Goal: Task Accomplishment & Management: Manage account settings

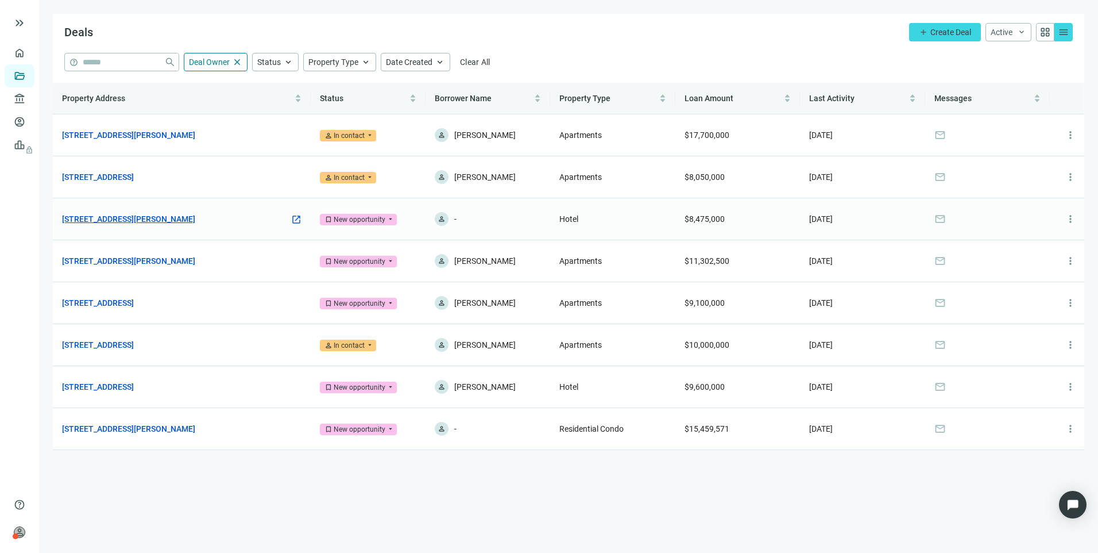
click at [195, 219] on link "[STREET_ADDRESS][PERSON_NAME]" at bounding box center [128, 219] width 133 height 13
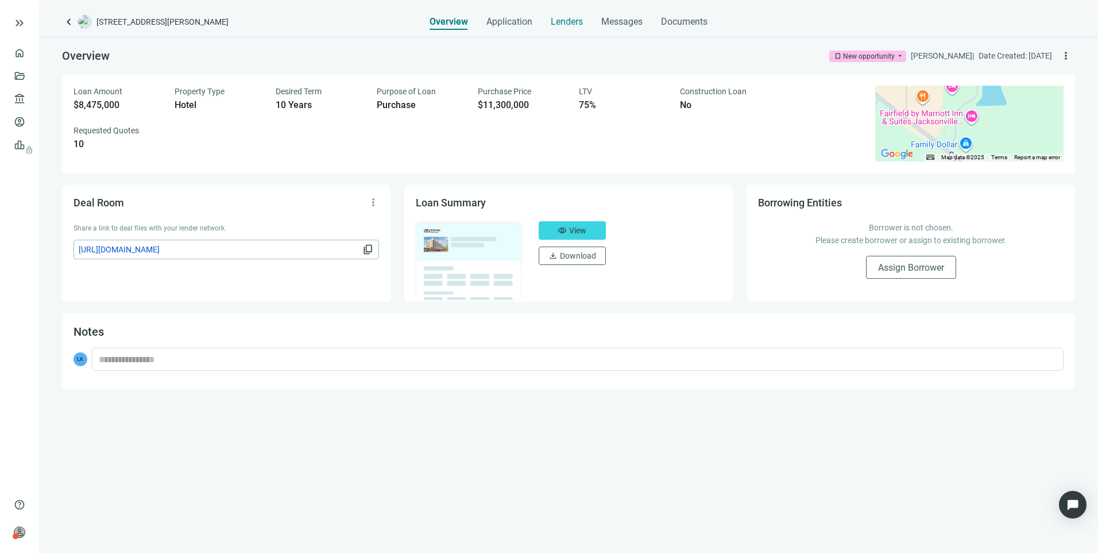
click at [575, 21] on span "Lenders" at bounding box center [567, 21] width 32 height 11
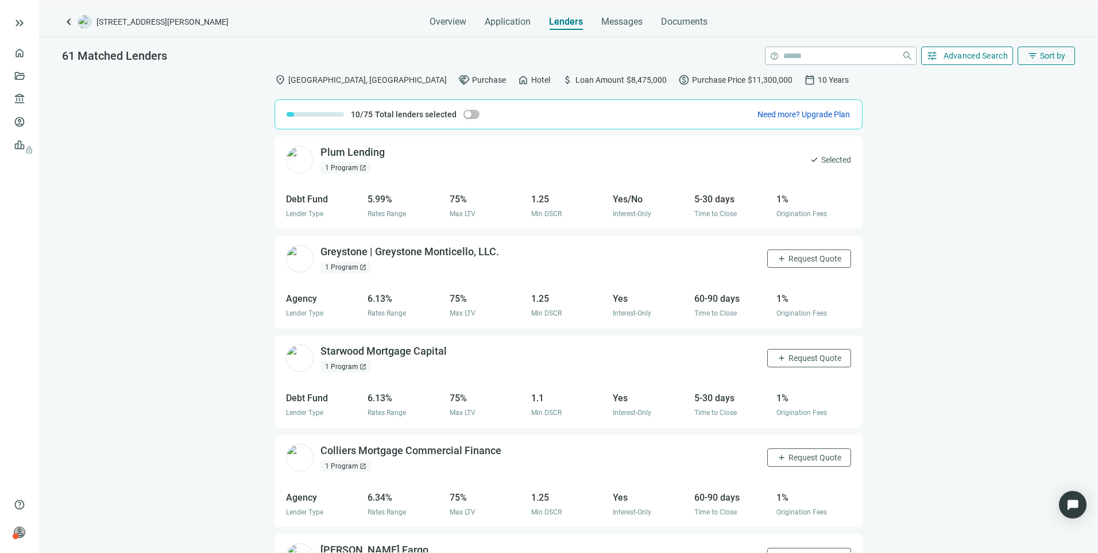
click at [946, 53] on span "Advanced Search" at bounding box center [976, 55] width 65 height 9
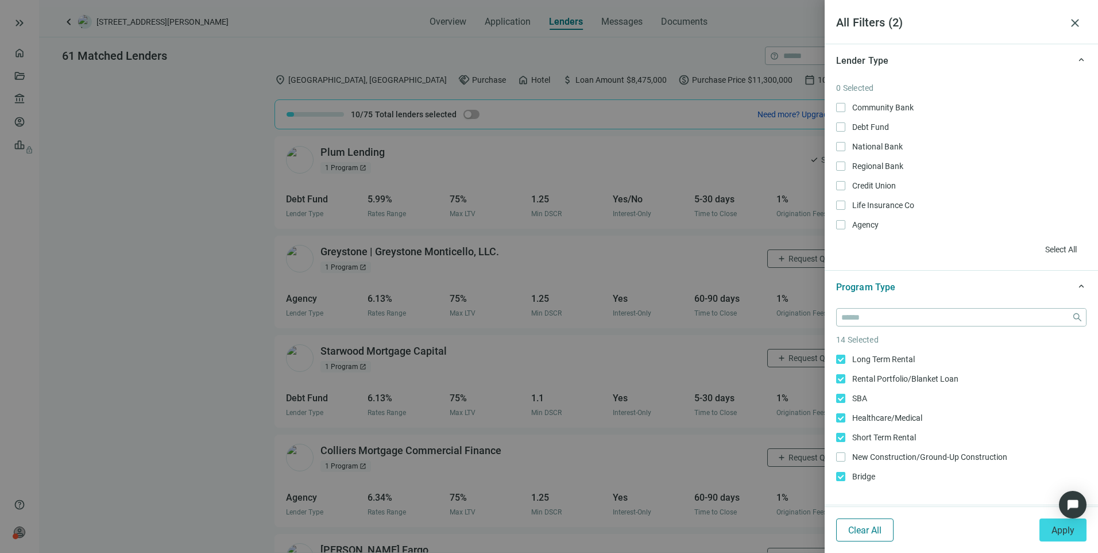
click at [869, 525] on span "Clear All" at bounding box center [865, 530] width 33 height 11
click at [169, 227] on div at bounding box center [549, 276] width 1098 height 553
click at [1071, 24] on span "close" at bounding box center [1076, 23] width 14 height 14
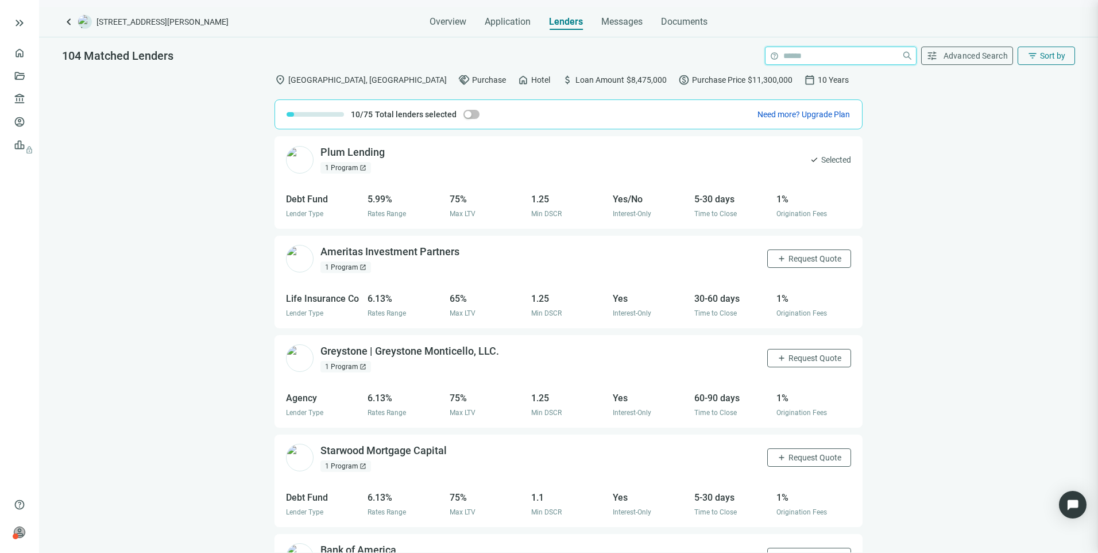
click at [834, 57] on input "search" at bounding box center [841, 55] width 114 height 17
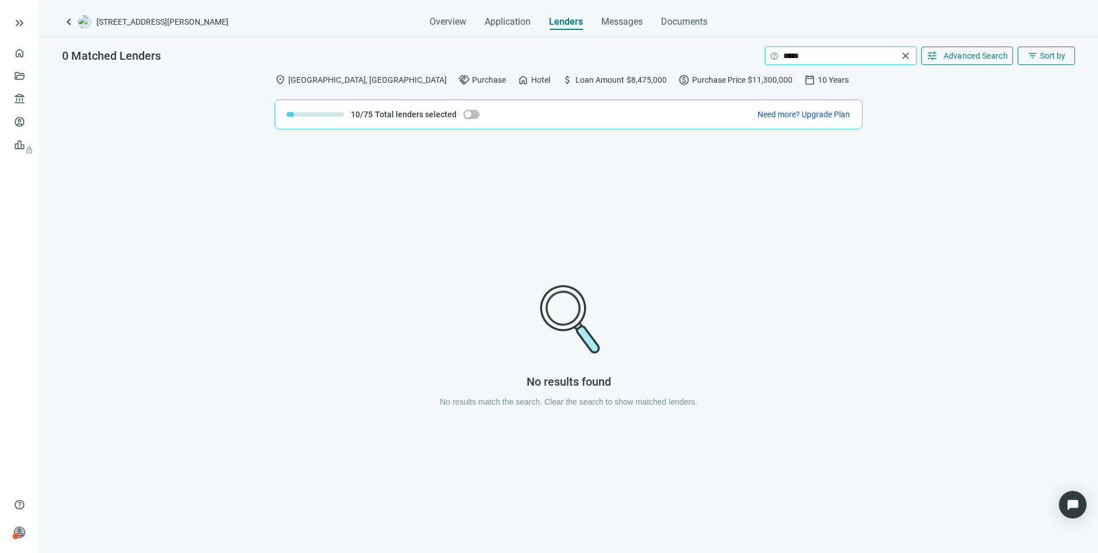
type input "*****"
click at [904, 55] on span "close" at bounding box center [905, 55] width 11 height 11
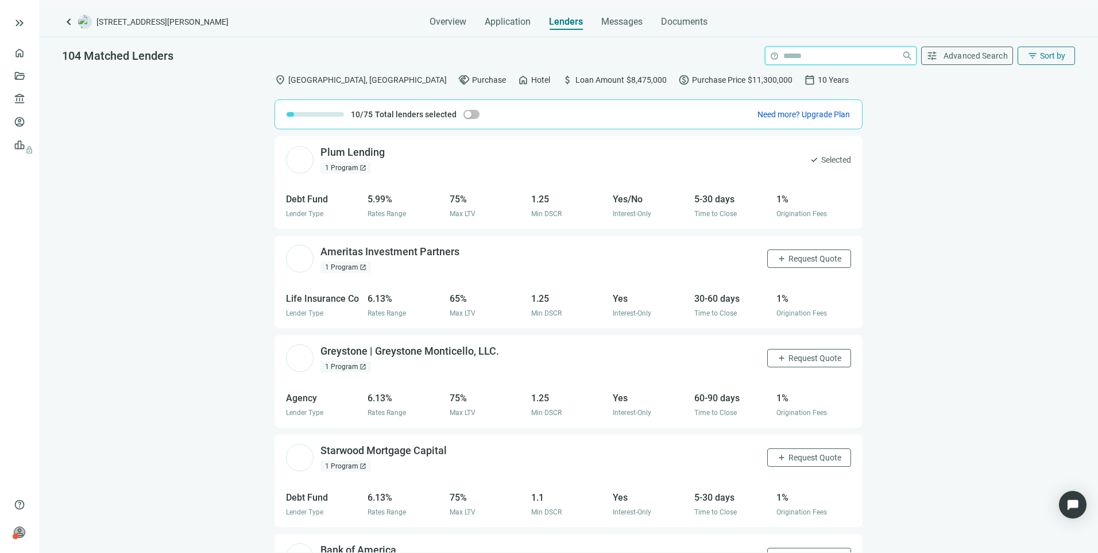
click at [849, 59] on input "search" at bounding box center [841, 55] width 114 height 17
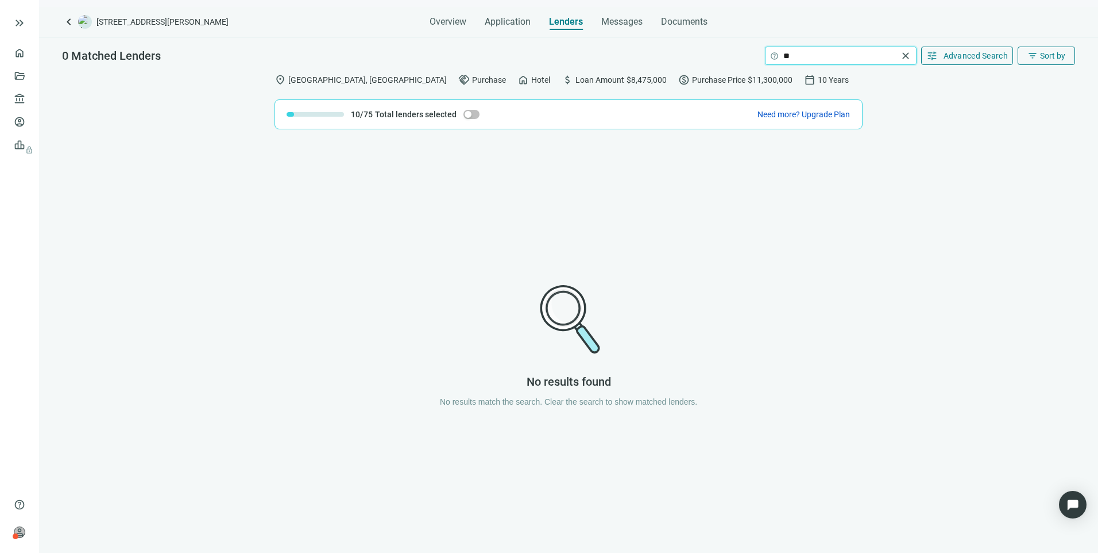
type input "*"
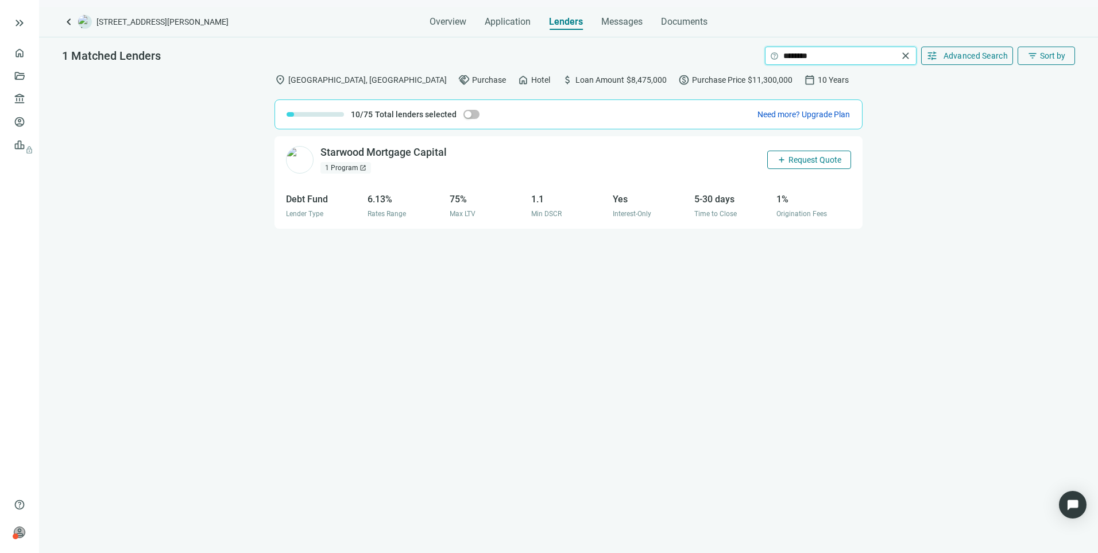
type input "********"
click at [813, 164] on button "add Request Quote" at bounding box center [810, 160] width 84 height 18
click at [905, 50] on span "close" at bounding box center [905, 55] width 11 height 11
click at [811, 161] on span "Request Quote" at bounding box center [815, 159] width 53 height 9
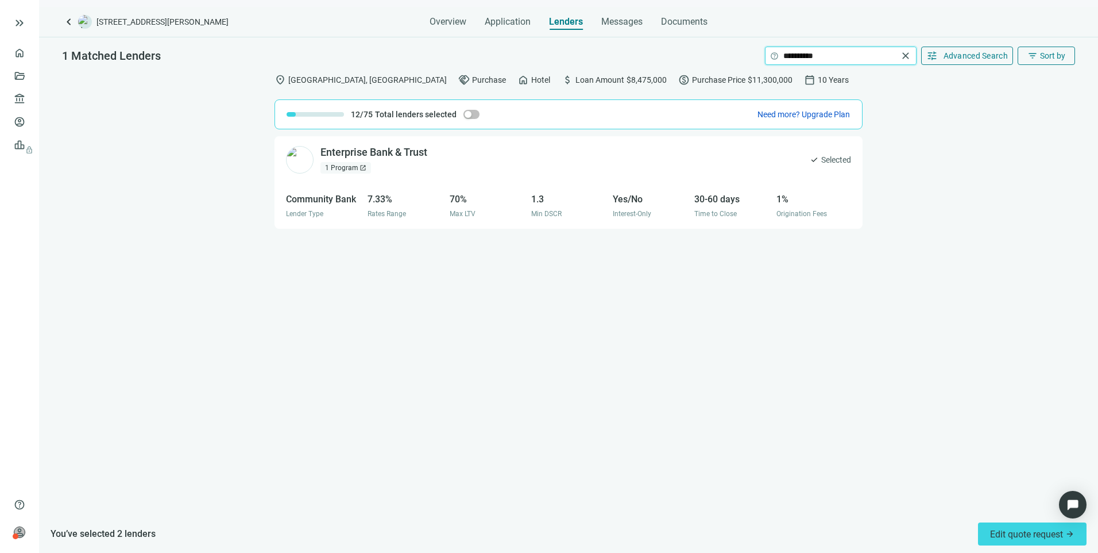
drag, startPoint x: 848, startPoint y: 53, endPoint x: 744, endPoint y: 60, distance: 104.2
click at [744, 60] on div "**********" at bounding box center [568, 52] width 1059 height 30
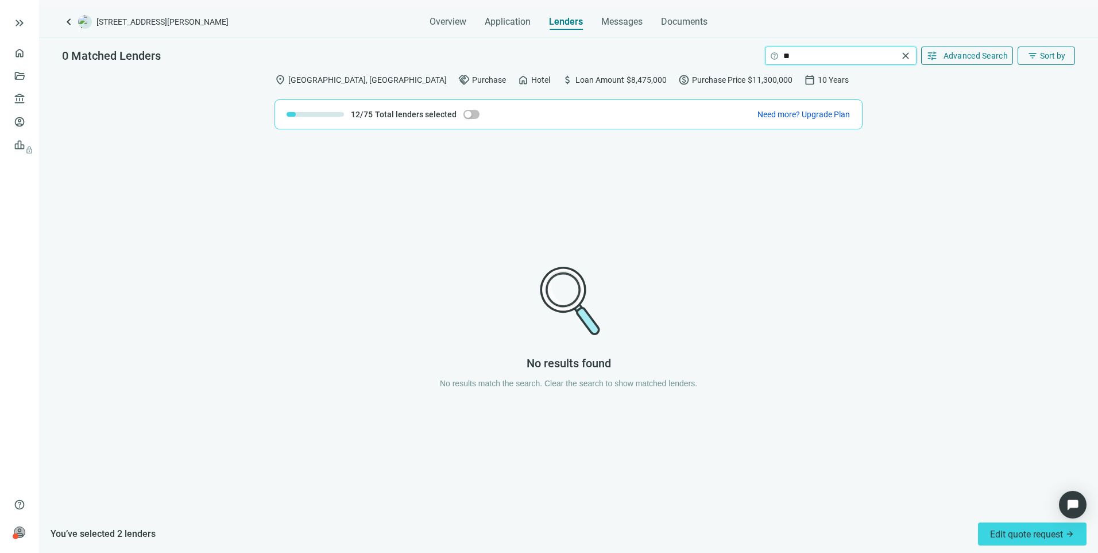
type input "*"
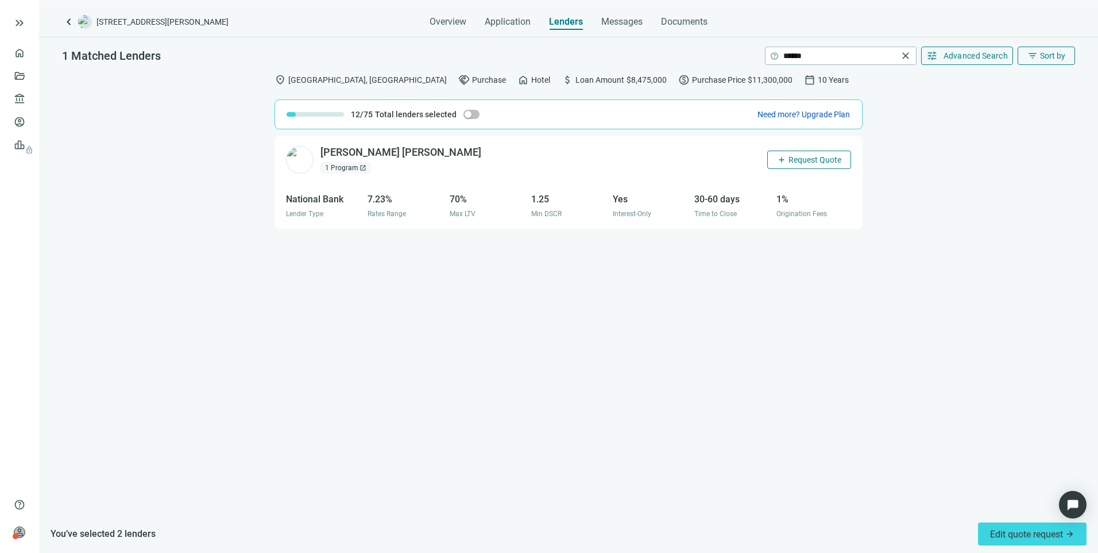
click at [799, 161] on span "Request Quote" at bounding box center [815, 159] width 53 height 9
drag, startPoint x: 831, startPoint y: 54, endPoint x: 735, endPoint y: 58, distance: 96.0
click at [735, 57] on div "1 Matched Lenders help ****** close tune Advanced Search filter_list Sort by" at bounding box center [568, 52] width 1059 height 30
type input "**********"
click at [908, 60] on span "close" at bounding box center [905, 55] width 11 height 11
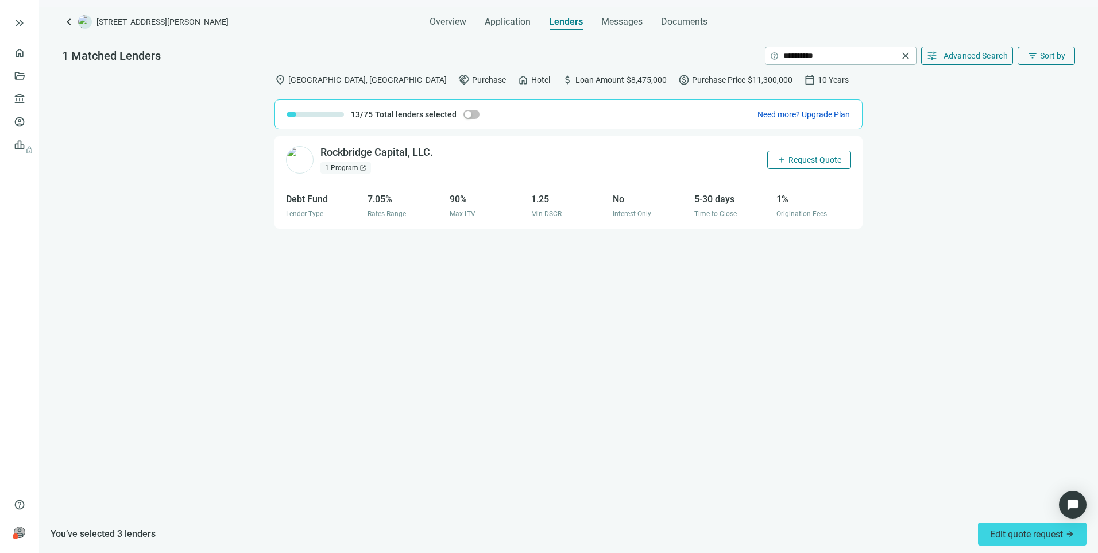
click at [808, 160] on span "Request Quote" at bounding box center [815, 159] width 53 height 9
drag, startPoint x: 849, startPoint y: 60, endPoint x: 691, endPoint y: 71, distance: 158.4
click at [691, 70] on div "**********" at bounding box center [568, 294] width 1059 height 515
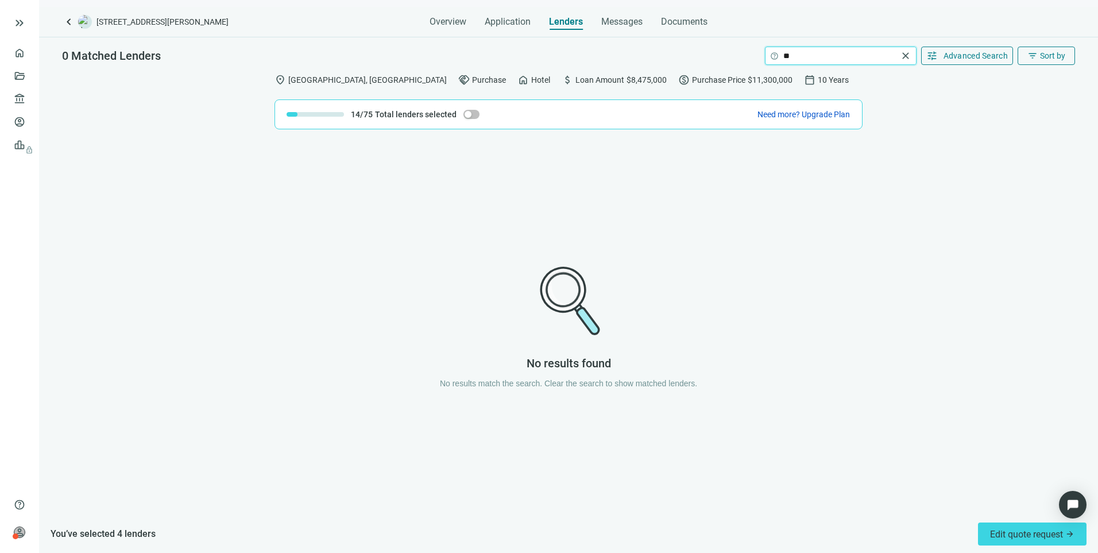
type input "*"
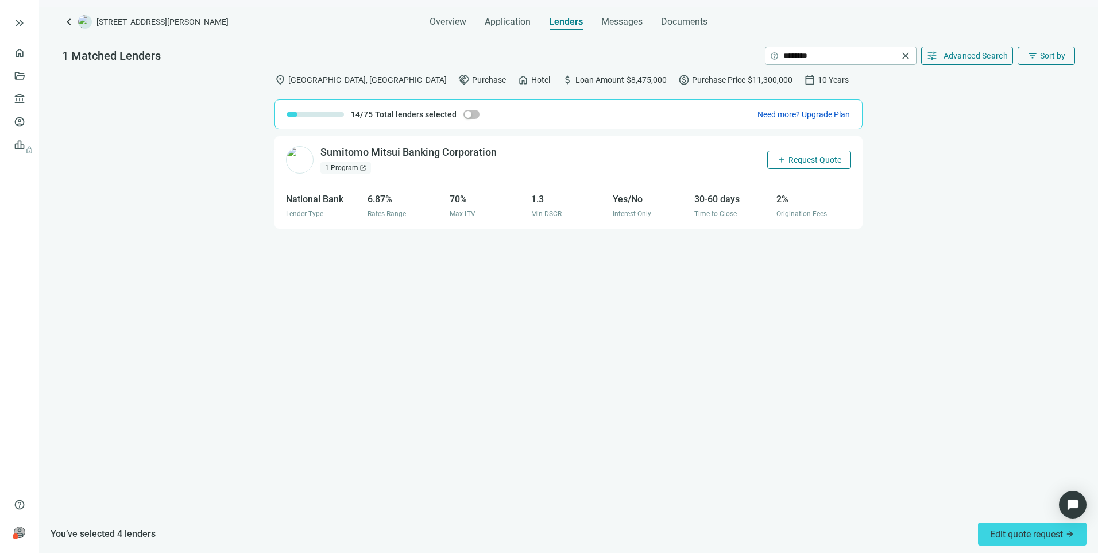
click at [828, 167] on button "add Request Quote" at bounding box center [810, 160] width 84 height 18
drag, startPoint x: 849, startPoint y: 53, endPoint x: 689, endPoint y: 58, distance: 159.8
click at [689, 58] on div "1 Matched Lenders help ******** close tune Advanced Search filter_list Sort by" at bounding box center [568, 52] width 1059 height 30
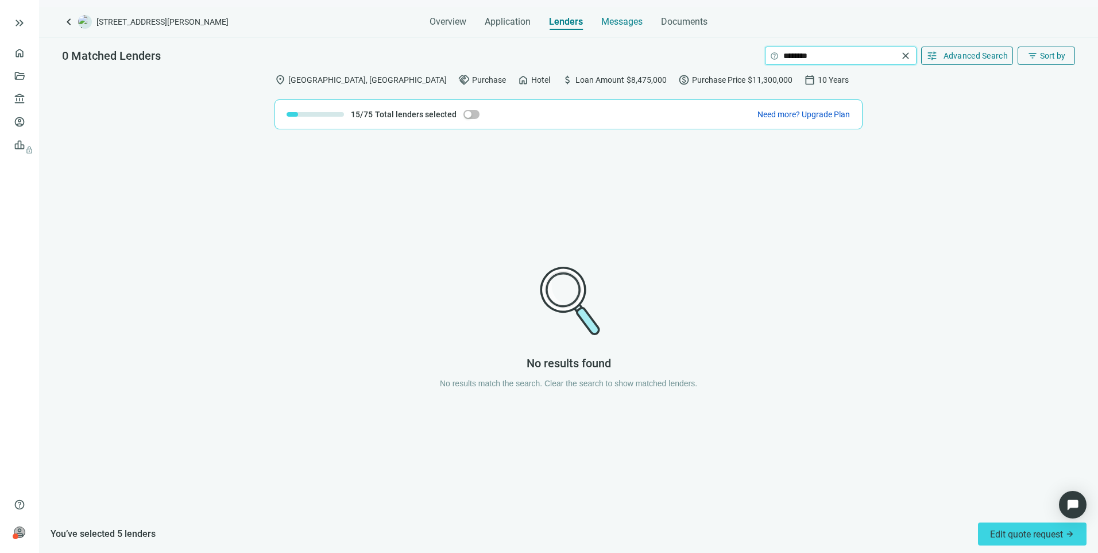
type input "********"
click at [631, 21] on span "Messages" at bounding box center [621, 21] width 41 height 11
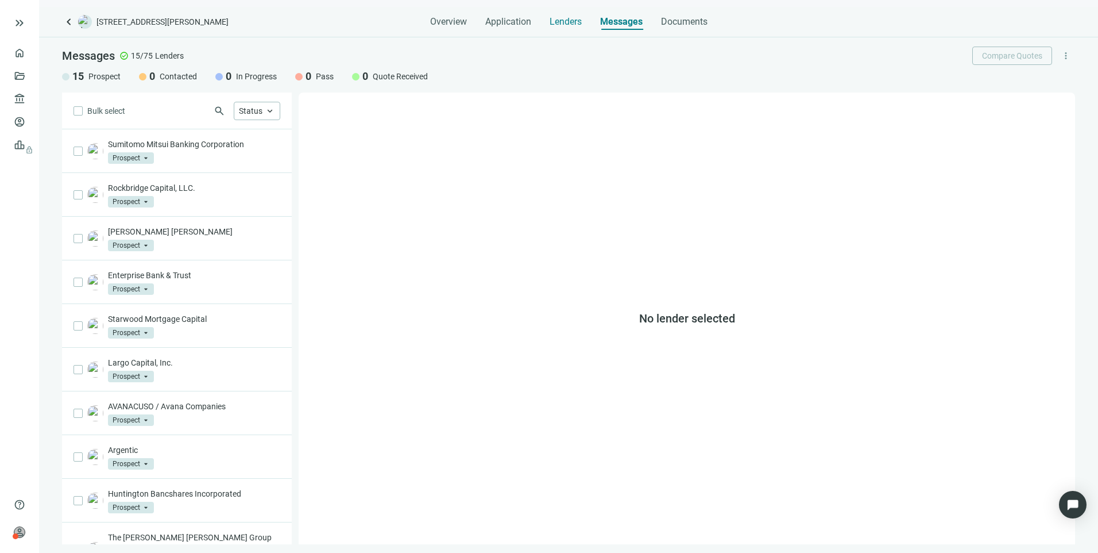
click at [560, 21] on span "Lenders" at bounding box center [566, 21] width 32 height 11
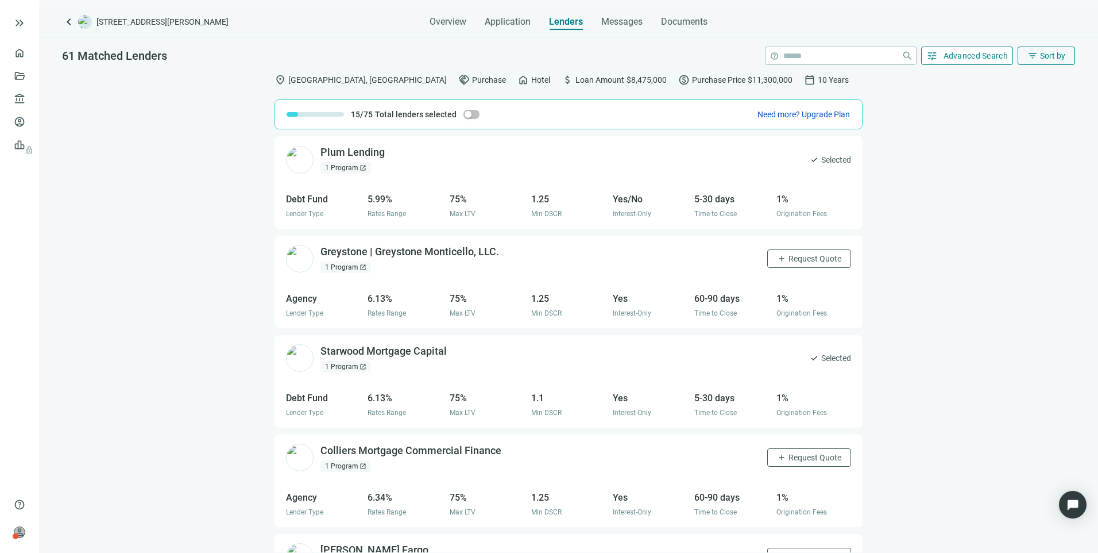
click at [953, 54] on span "Advanced Search" at bounding box center [976, 55] width 65 height 9
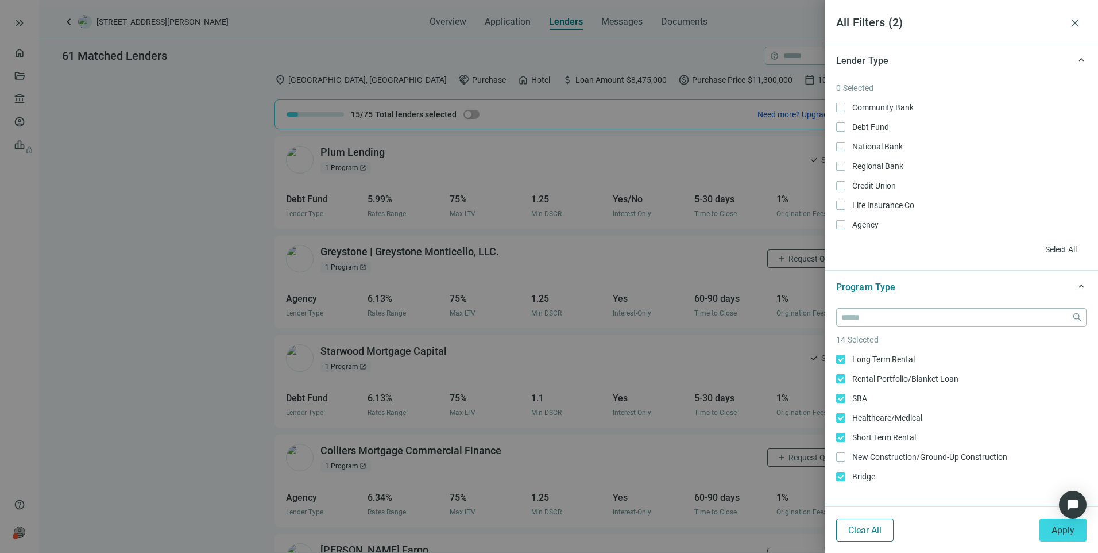
click at [875, 529] on span "Clear All" at bounding box center [865, 530] width 33 height 11
click at [1046, 532] on button "Apply" at bounding box center [1063, 529] width 47 height 23
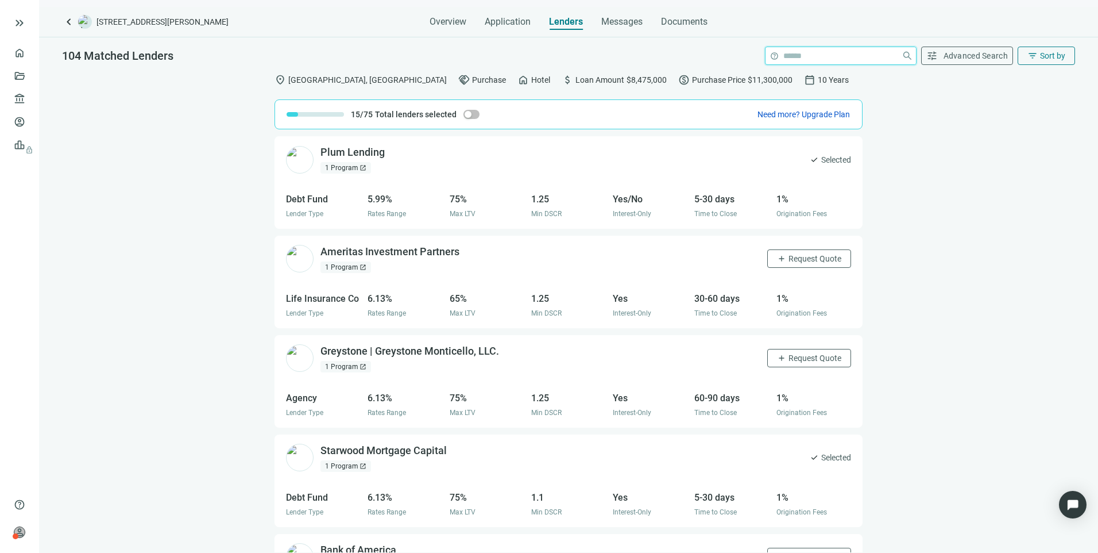
click at [873, 51] on input "search" at bounding box center [841, 55] width 114 height 17
click at [29, 103] on link "Lenders" at bounding box center [44, 98] width 30 height 9
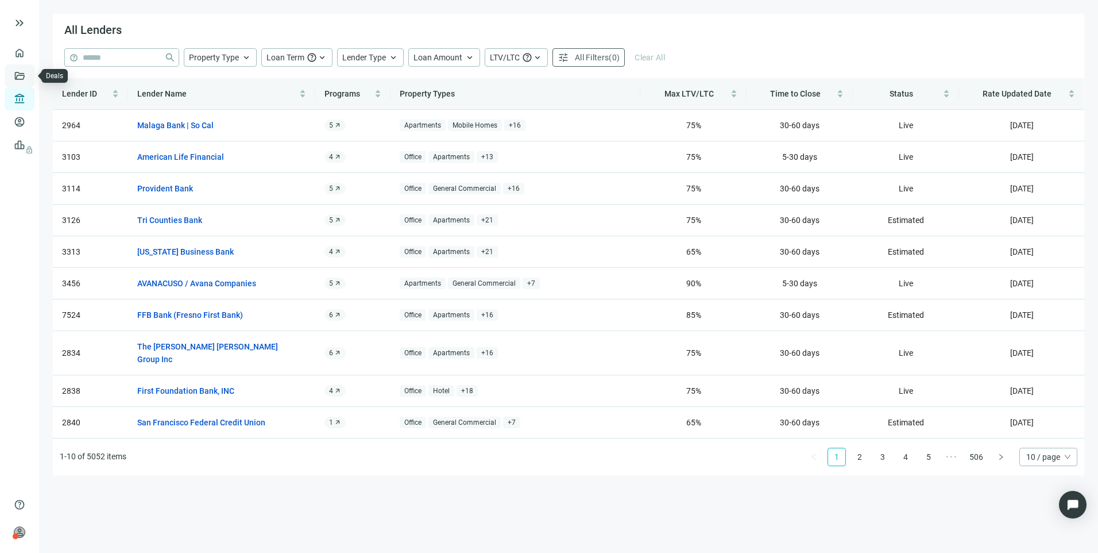
click at [29, 76] on link "Deals" at bounding box center [39, 75] width 21 height 9
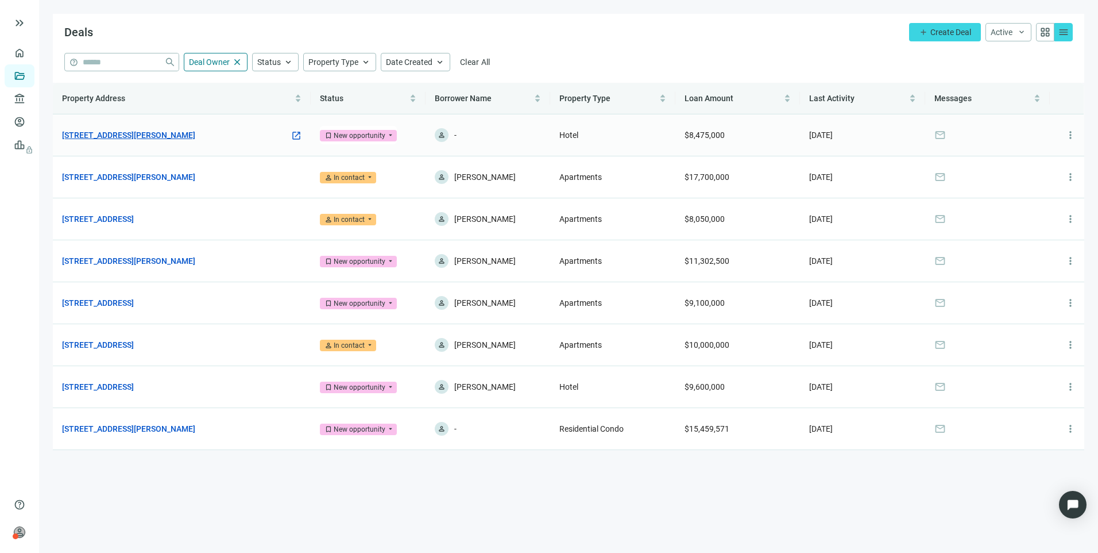
click at [153, 136] on link "[STREET_ADDRESS][PERSON_NAME]" at bounding box center [128, 135] width 133 height 13
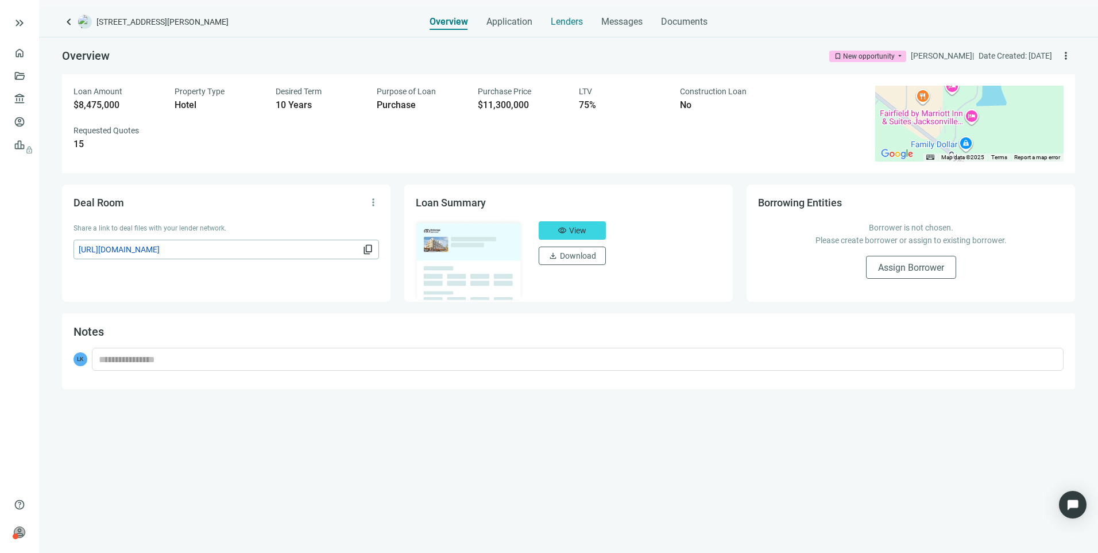
click at [553, 25] on span "Lenders" at bounding box center [567, 21] width 32 height 11
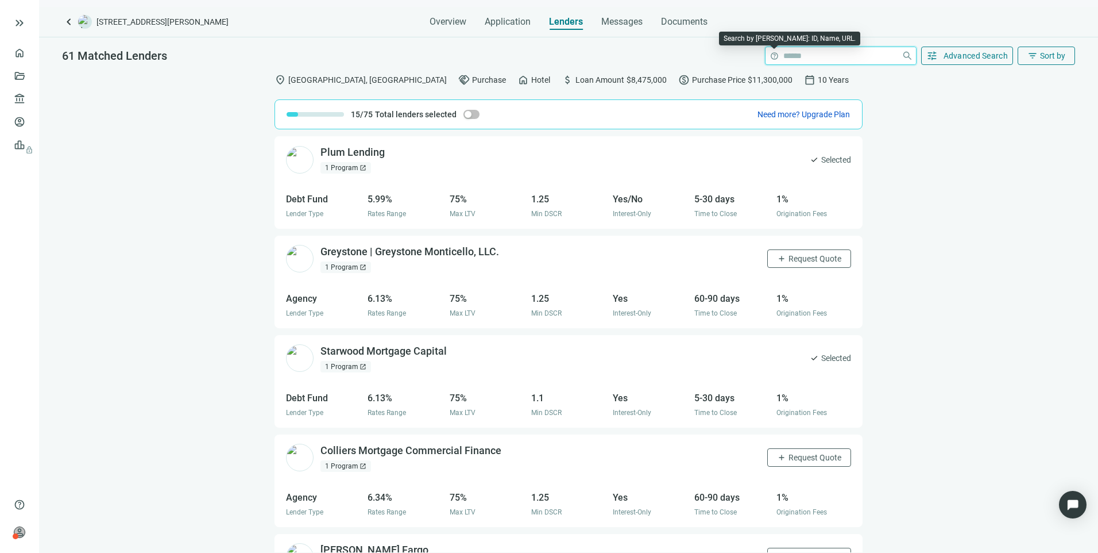
click at [796, 58] on input "search" at bounding box center [841, 55] width 114 height 17
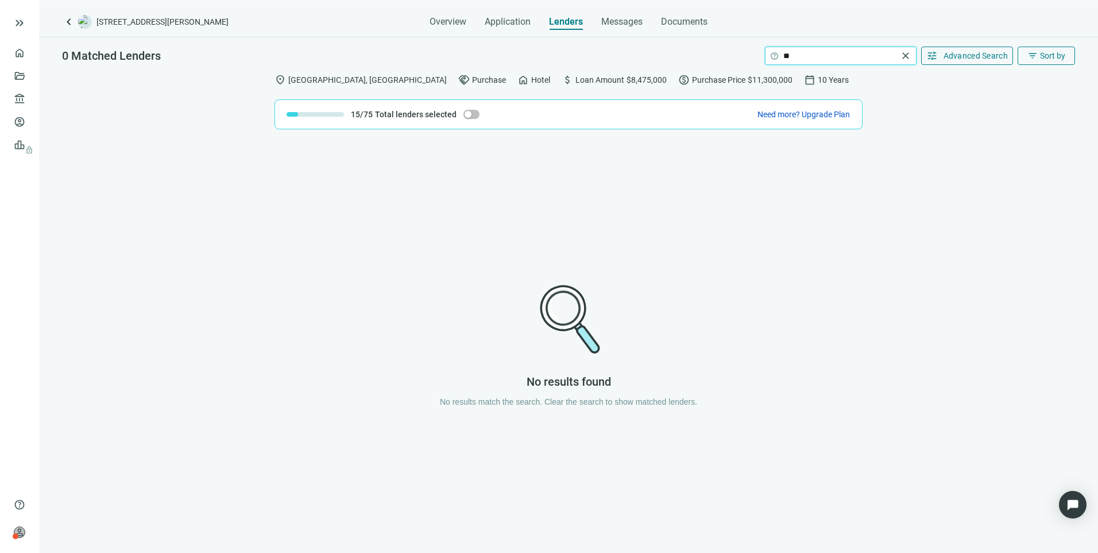
type input "*"
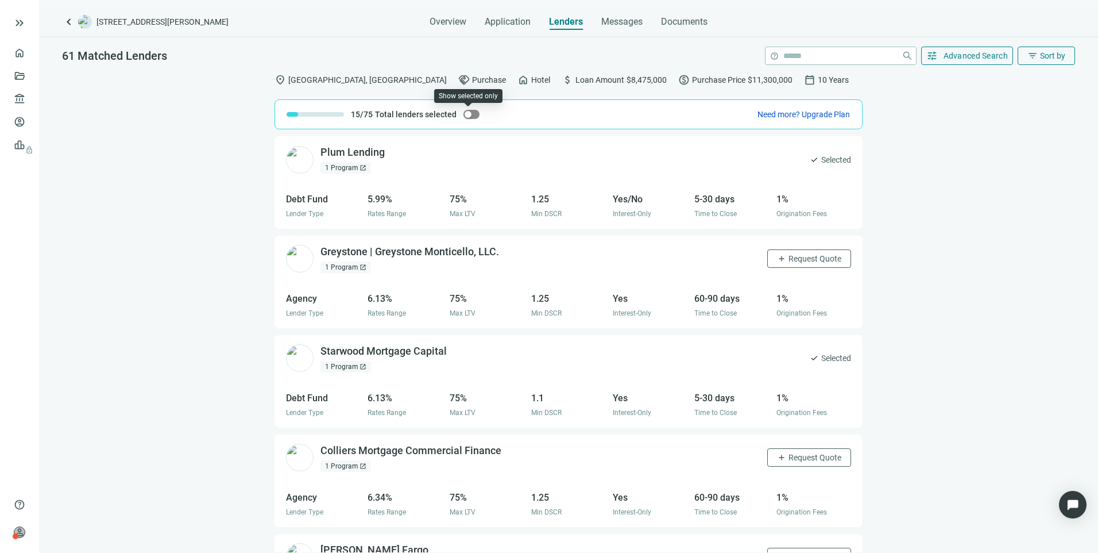
click at [466, 116] on div "button" at bounding box center [468, 114] width 7 height 7
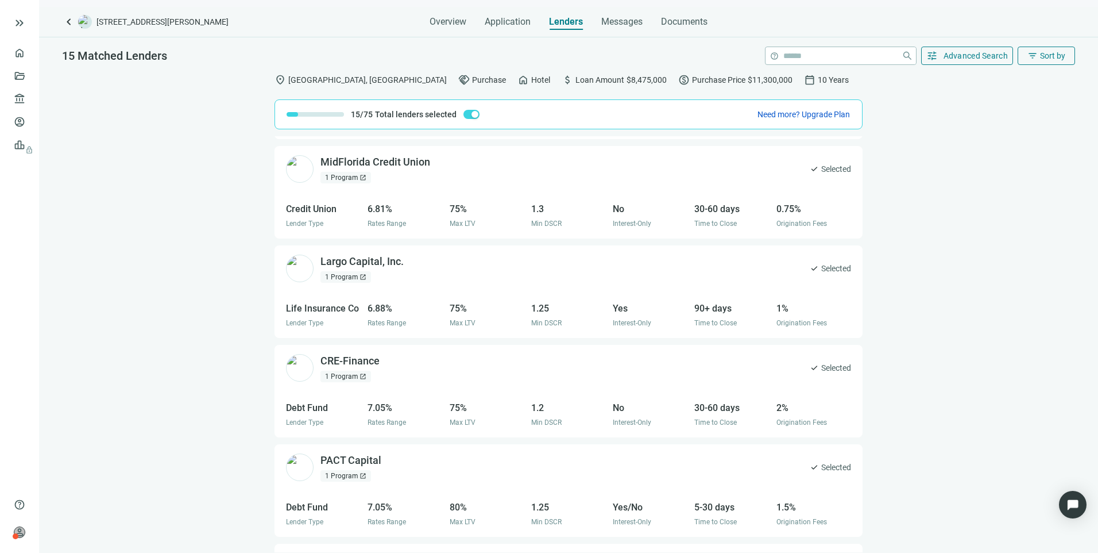
scroll to position [287, 0]
click at [29, 80] on link "Deals" at bounding box center [39, 75] width 21 height 9
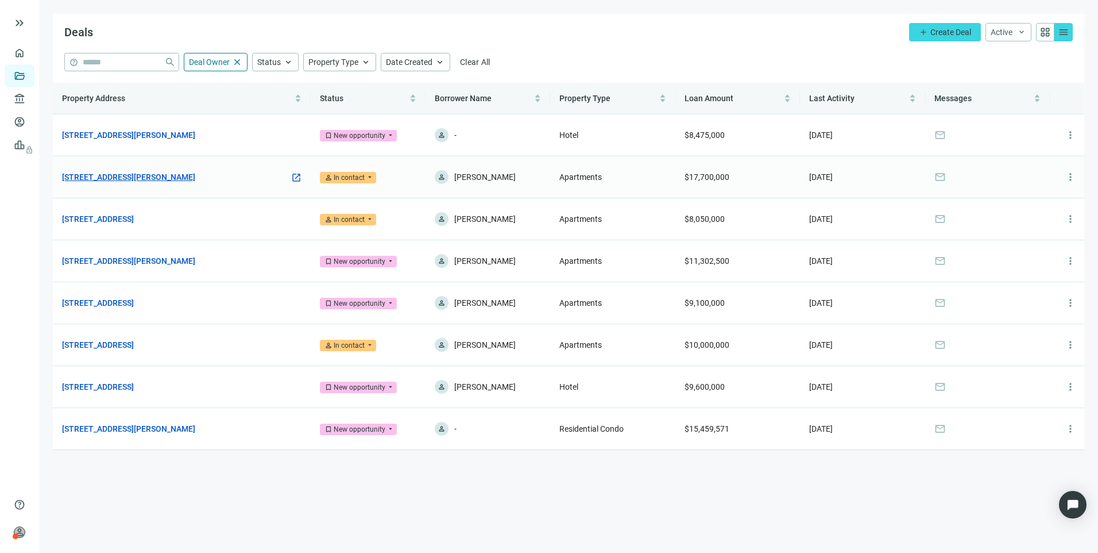
click at [134, 174] on link "[STREET_ADDRESS][PERSON_NAME]" at bounding box center [128, 177] width 133 height 13
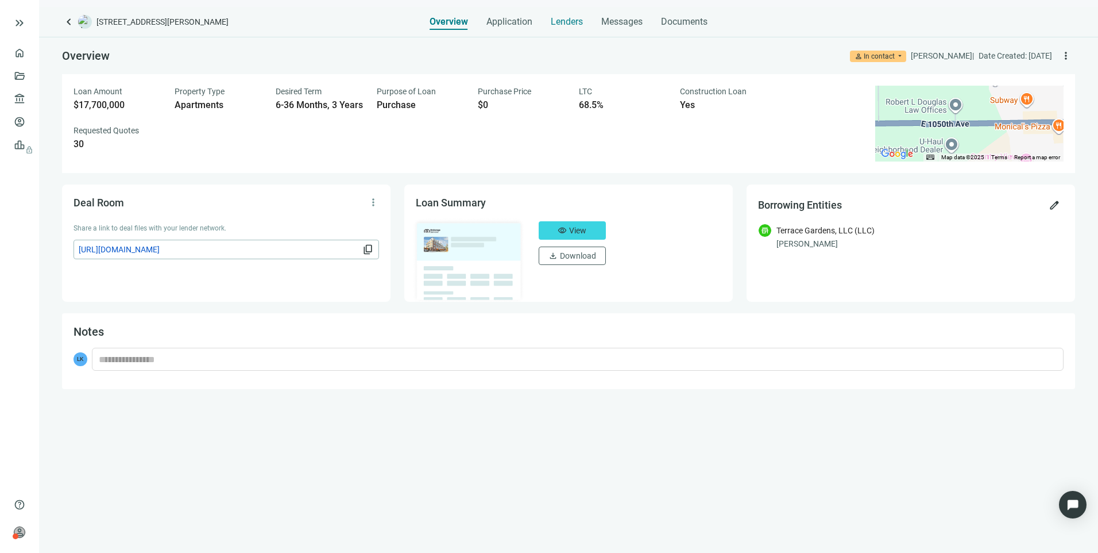
click at [561, 29] on div "Lenders" at bounding box center [567, 18] width 32 height 23
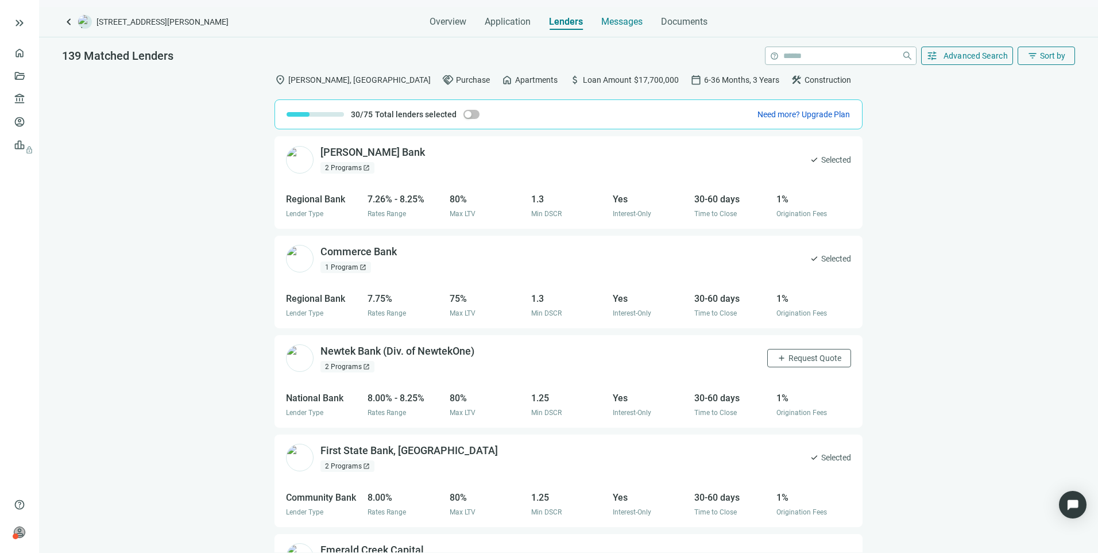
click at [614, 29] on div "Messages" at bounding box center [621, 18] width 41 height 23
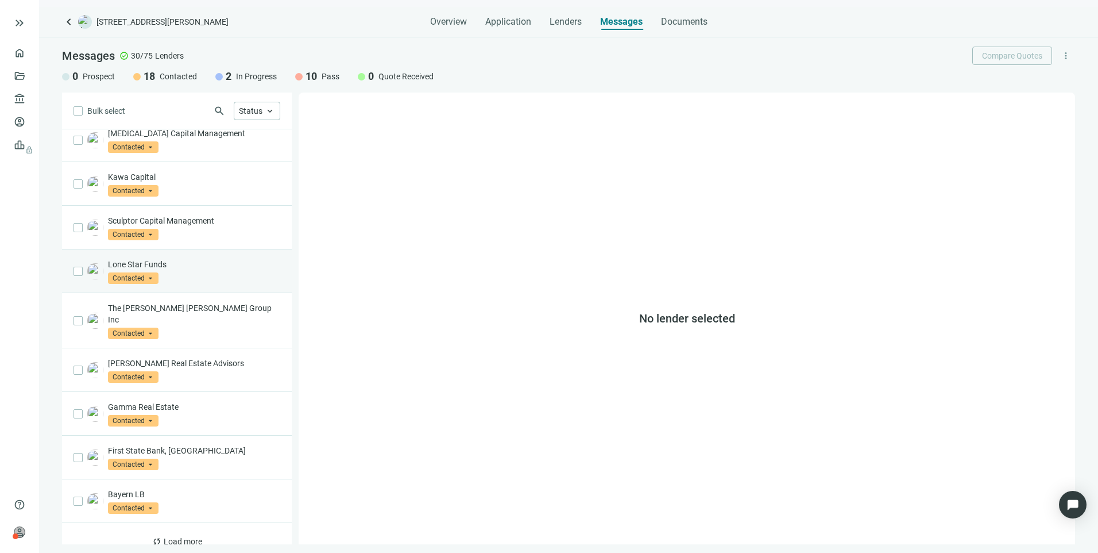
scroll to position [507, 0]
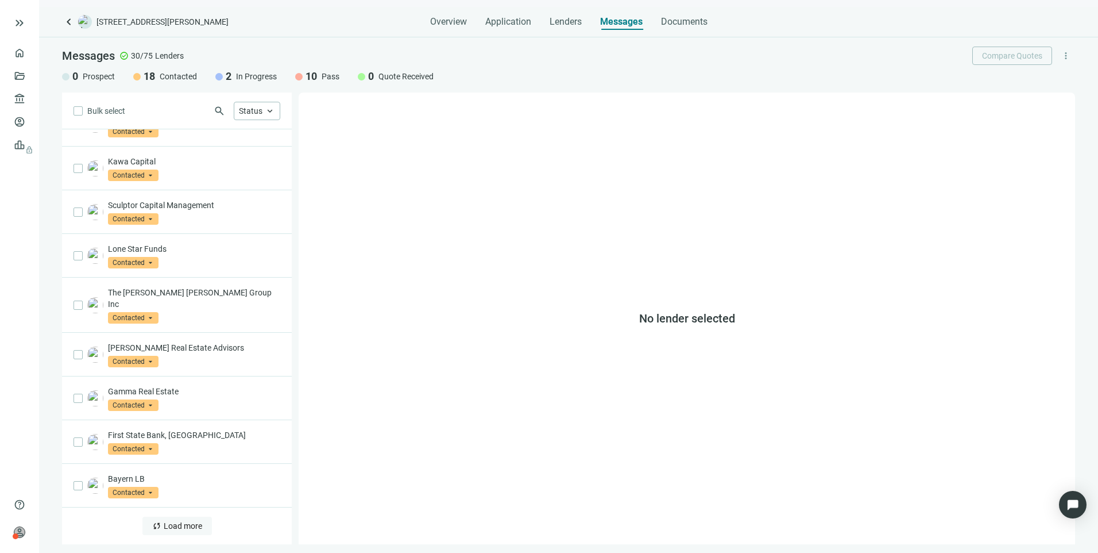
click at [174, 518] on button "sync Load more" at bounding box center [177, 525] width 70 height 18
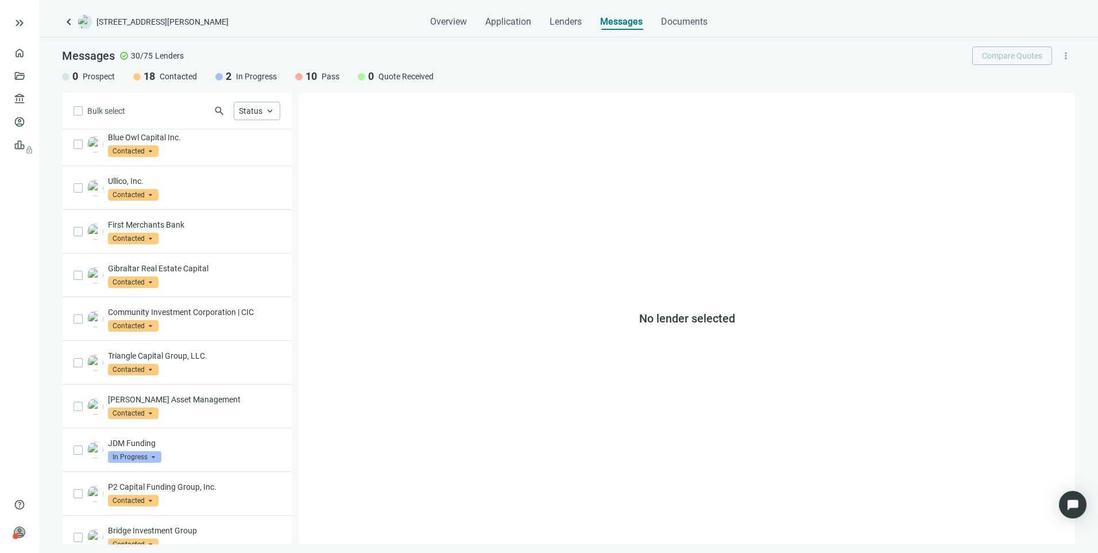
scroll to position [0, 0]
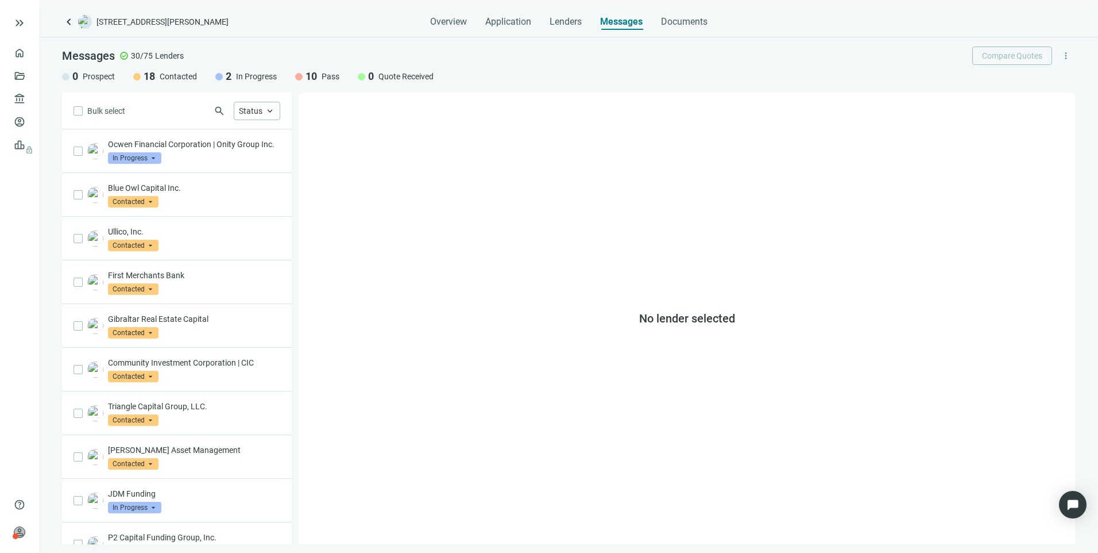
click at [64, 20] on span "keyboard_arrow_left" at bounding box center [69, 22] width 14 height 14
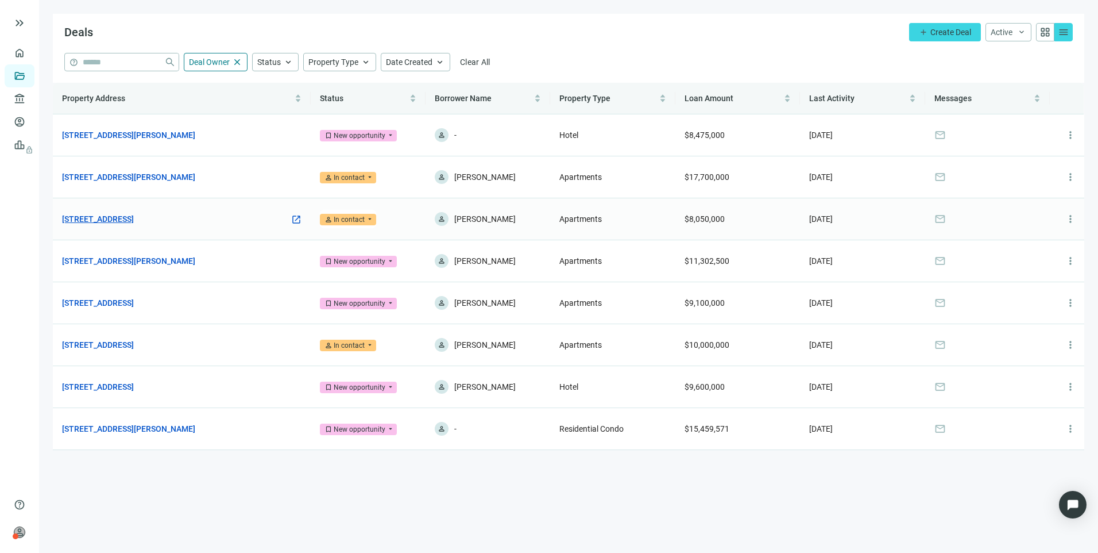
click at [134, 216] on link "[STREET_ADDRESS]" at bounding box center [98, 219] width 72 height 13
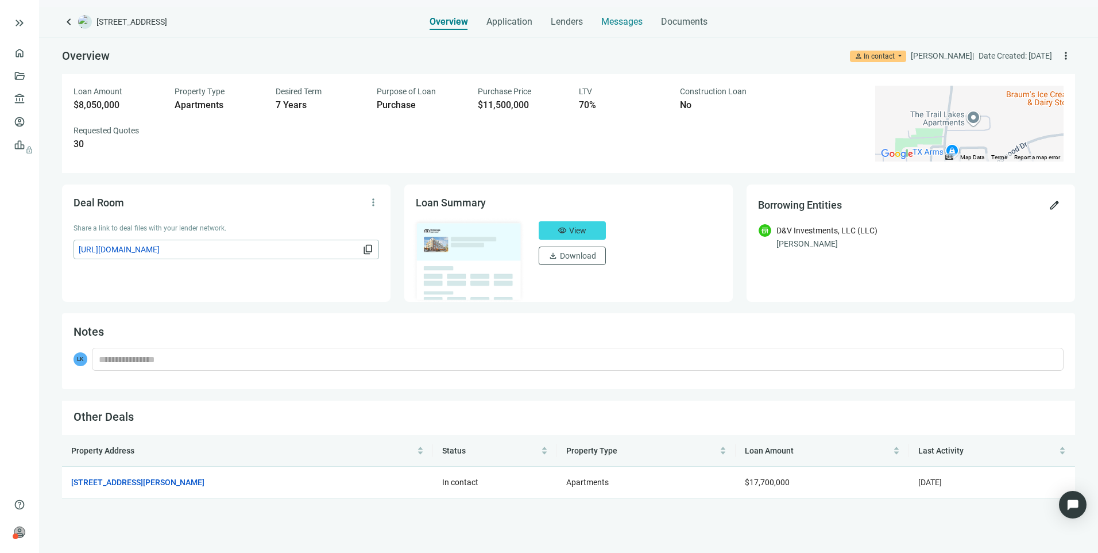
click at [630, 18] on span "Messages" at bounding box center [621, 21] width 41 height 11
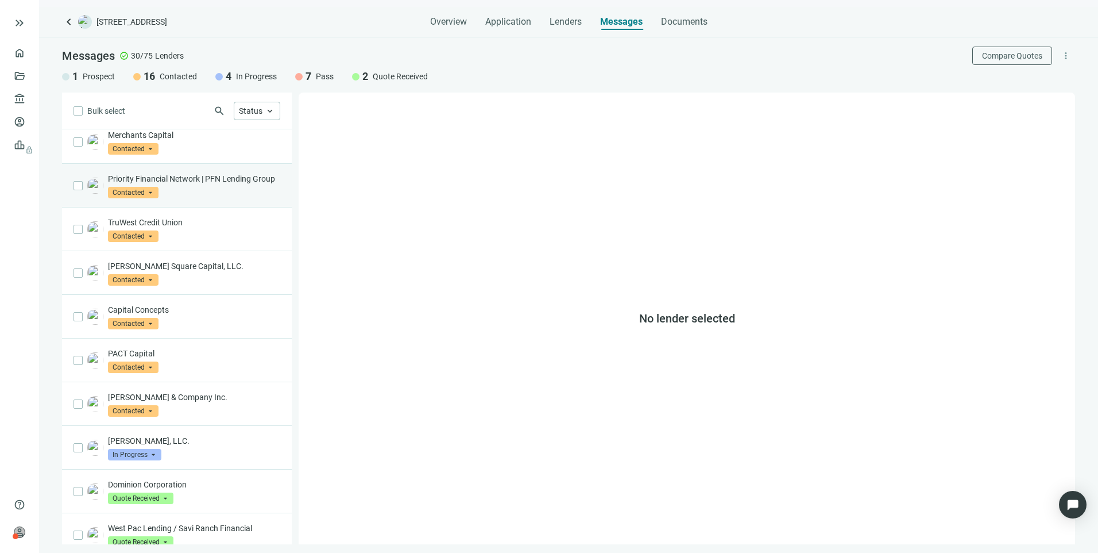
scroll to position [507, 0]
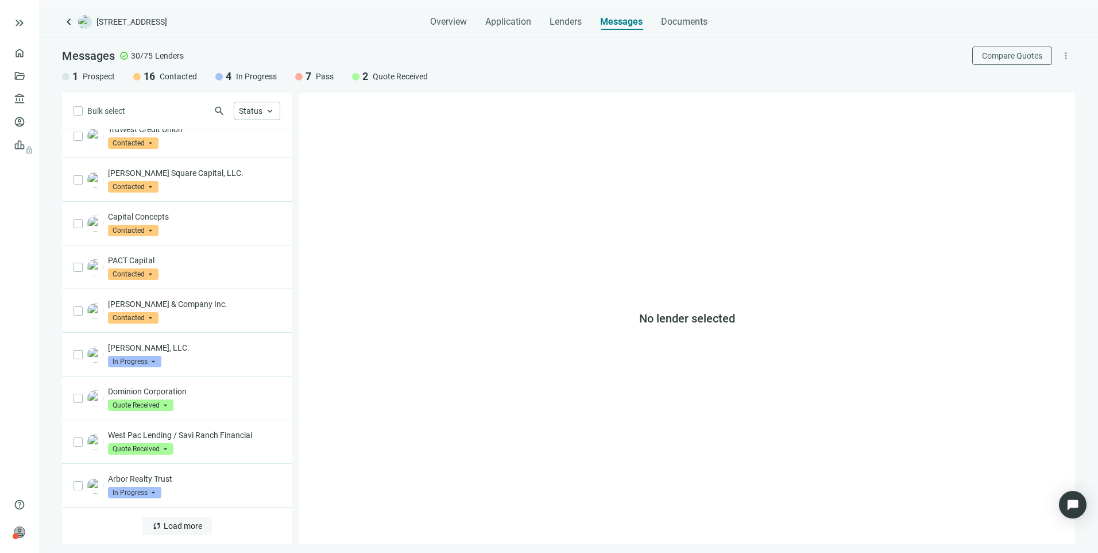
click at [171, 522] on span "Load more" at bounding box center [183, 525] width 38 height 9
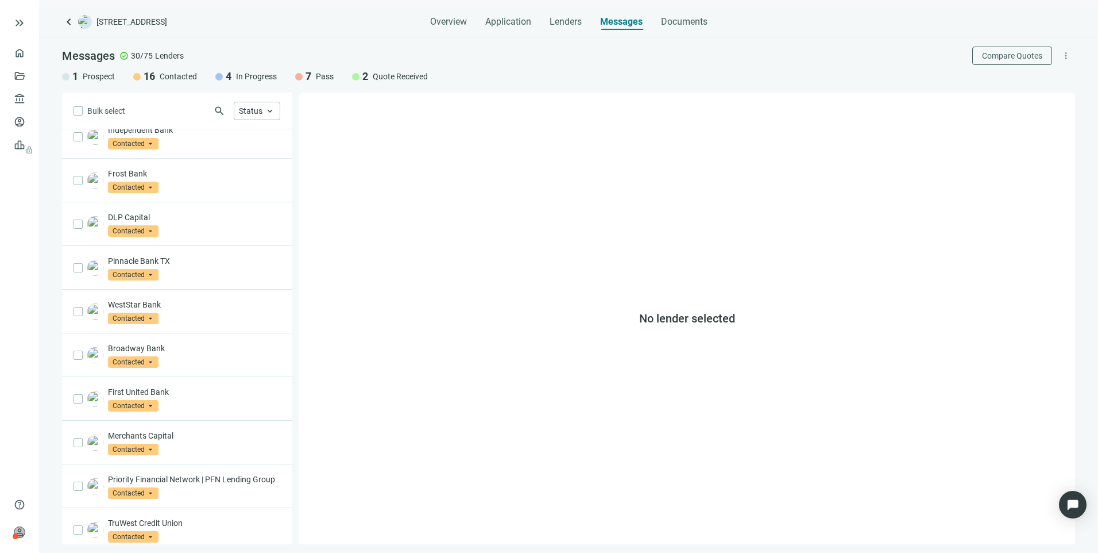
scroll to position [0, 0]
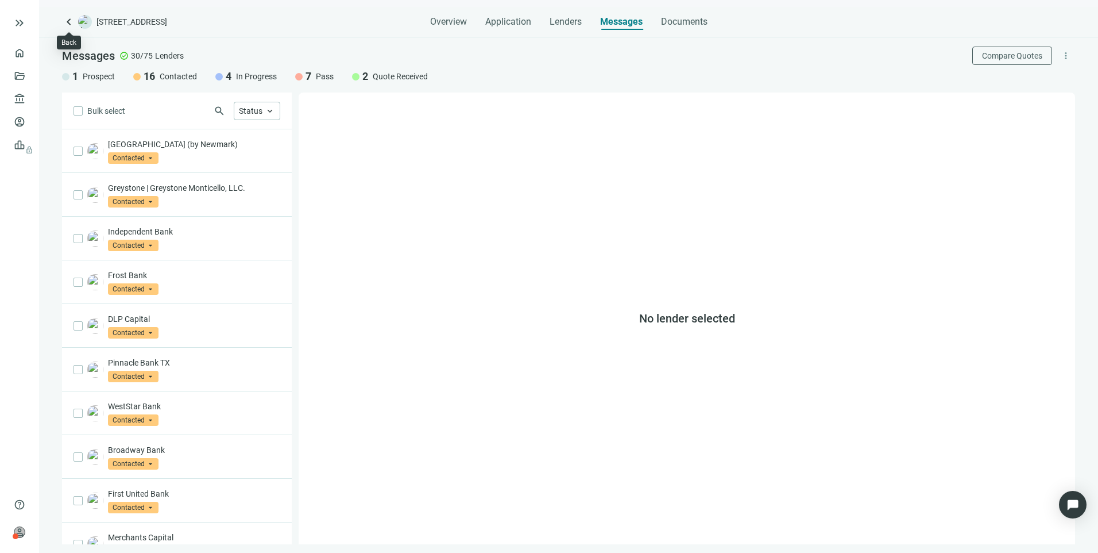
click at [74, 22] on span "keyboard_arrow_left" at bounding box center [69, 22] width 14 height 14
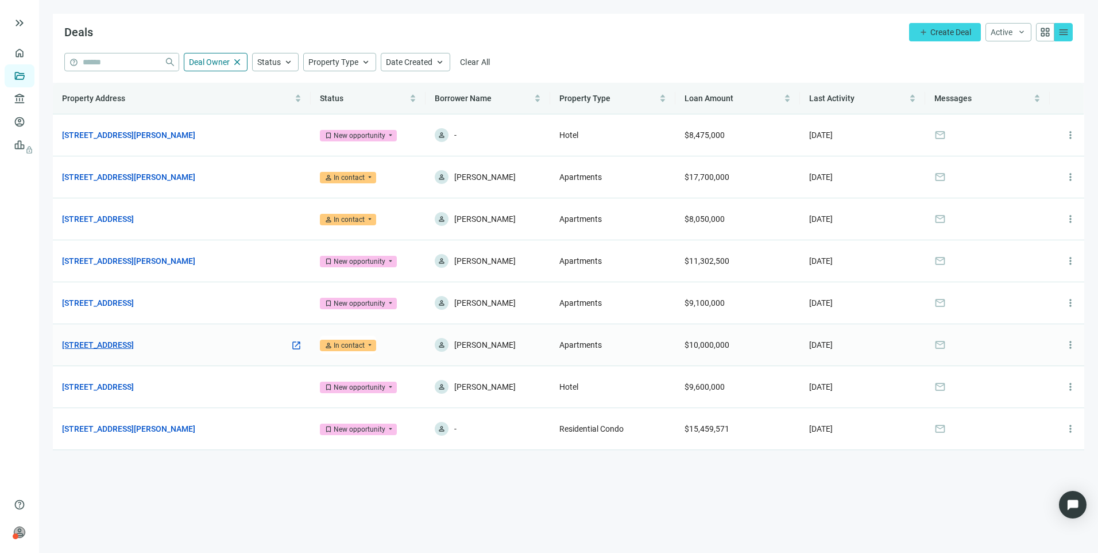
click at [123, 342] on link "[STREET_ADDRESS]" at bounding box center [98, 344] width 72 height 13
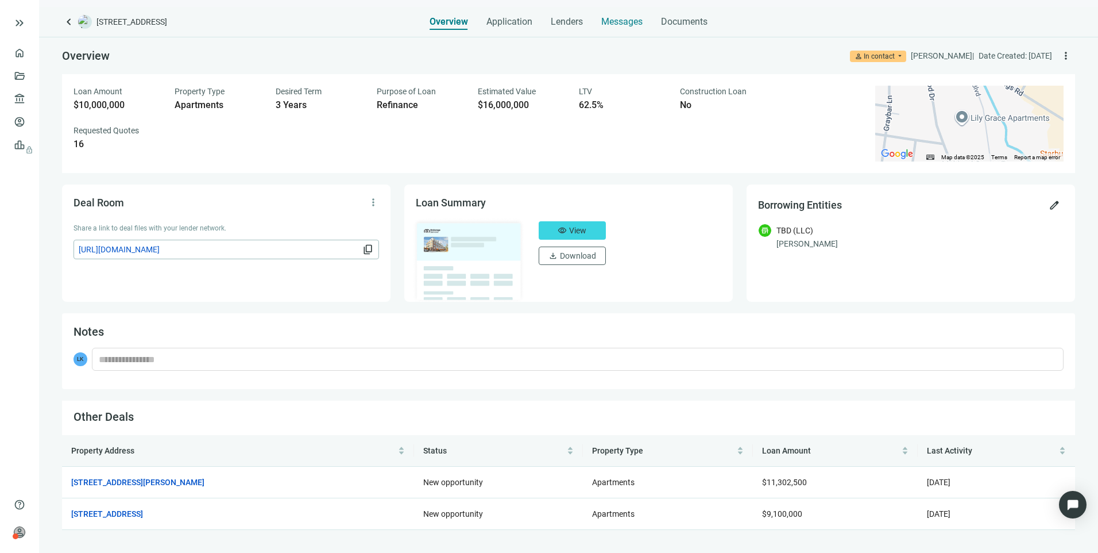
click at [619, 23] on span "Messages" at bounding box center [621, 21] width 41 height 11
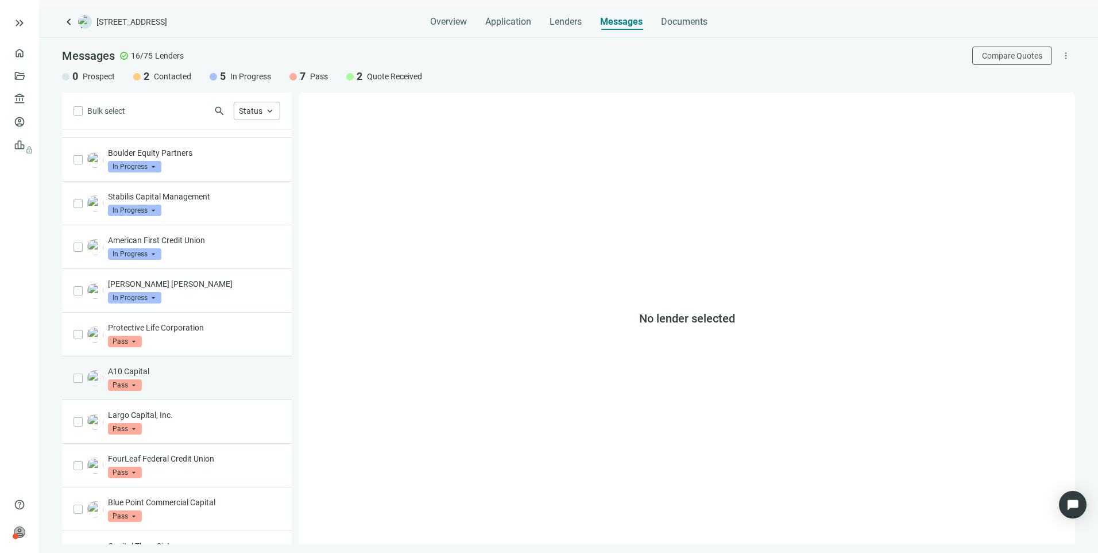
scroll to position [230, 0]
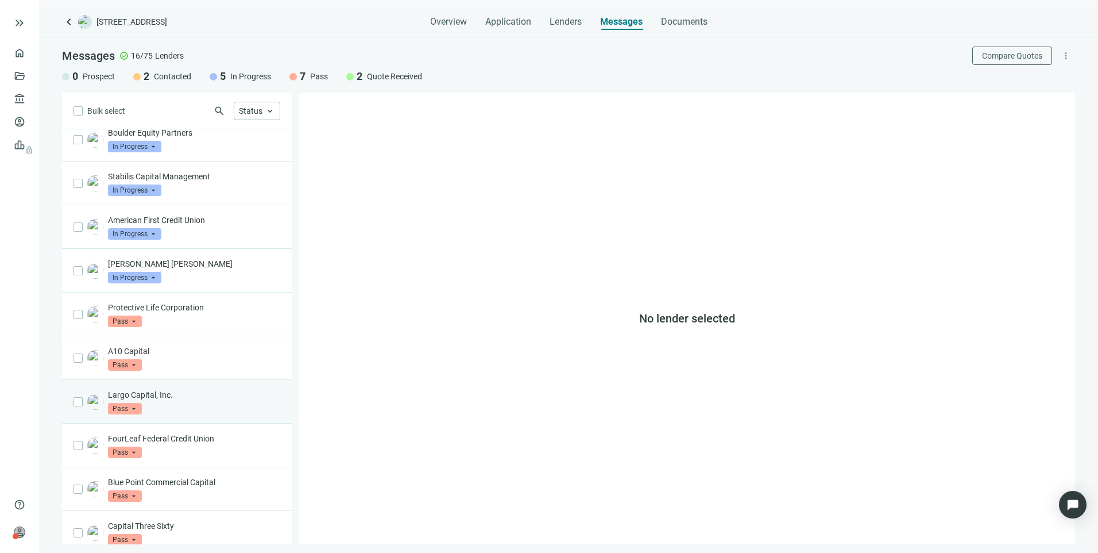
click at [164, 388] on div "Largo Capital, Inc. Pass arrow_drop_down" at bounding box center [177, 402] width 230 height 44
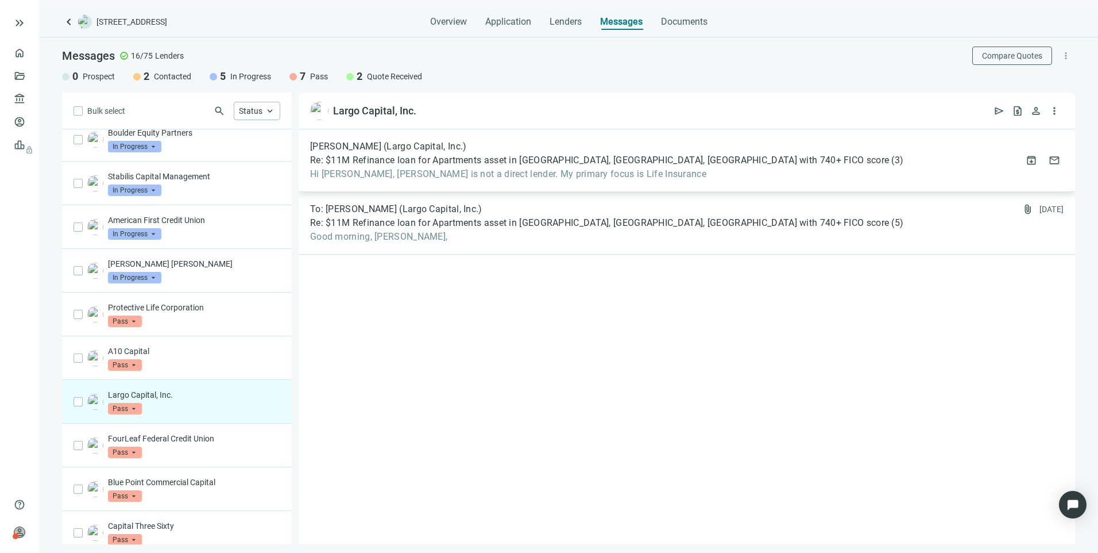
click at [499, 172] on span "Hi [PERSON_NAME], [PERSON_NAME] is not a direct lender. My primary focus is Lif…" at bounding box center [606, 173] width 593 height 11
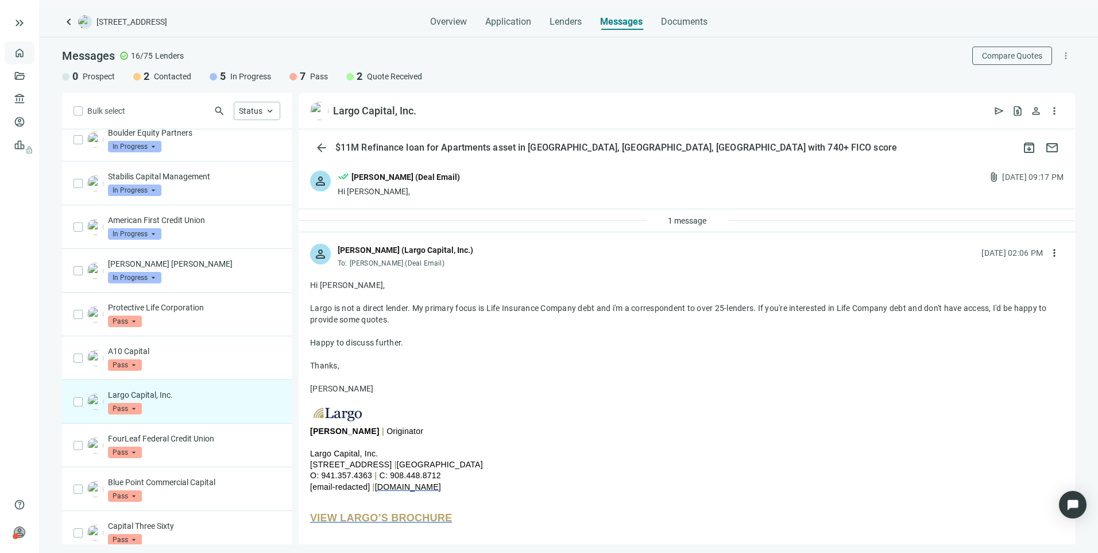
click at [32, 51] on link "Overview" at bounding box center [46, 52] width 34 height 9
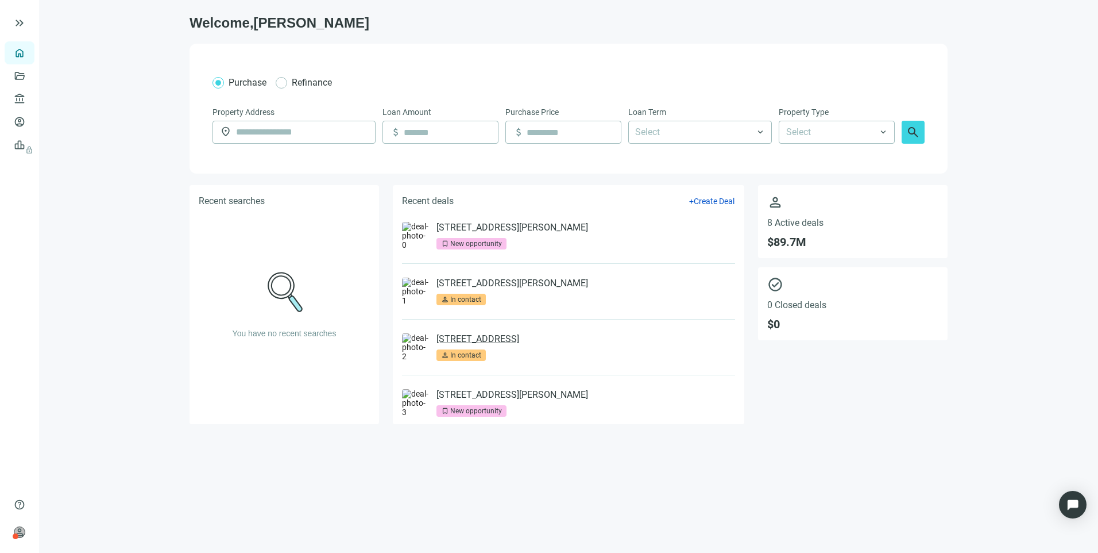
click at [496, 340] on link "[STREET_ADDRESS]" at bounding box center [478, 338] width 83 height 11
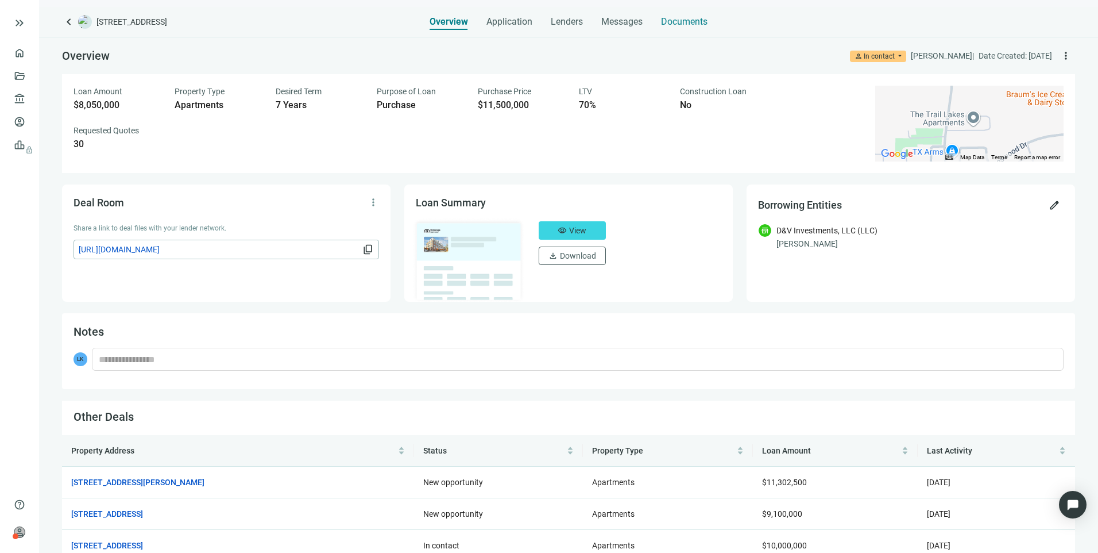
click at [668, 21] on span "Documents" at bounding box center [684, 21] width 47 height 11
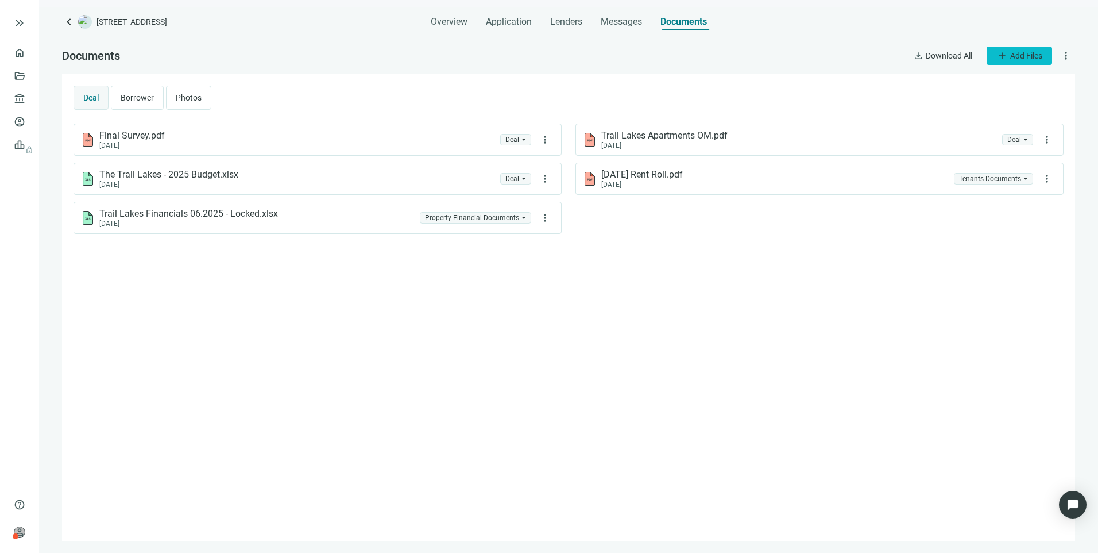
click at [1003, 55] on span "add" at bounding box center [1002, 55] width 11 height 11
click at [1015, 86] on span "Upload new" at bounding box center [1018, 82] width 42 height 9
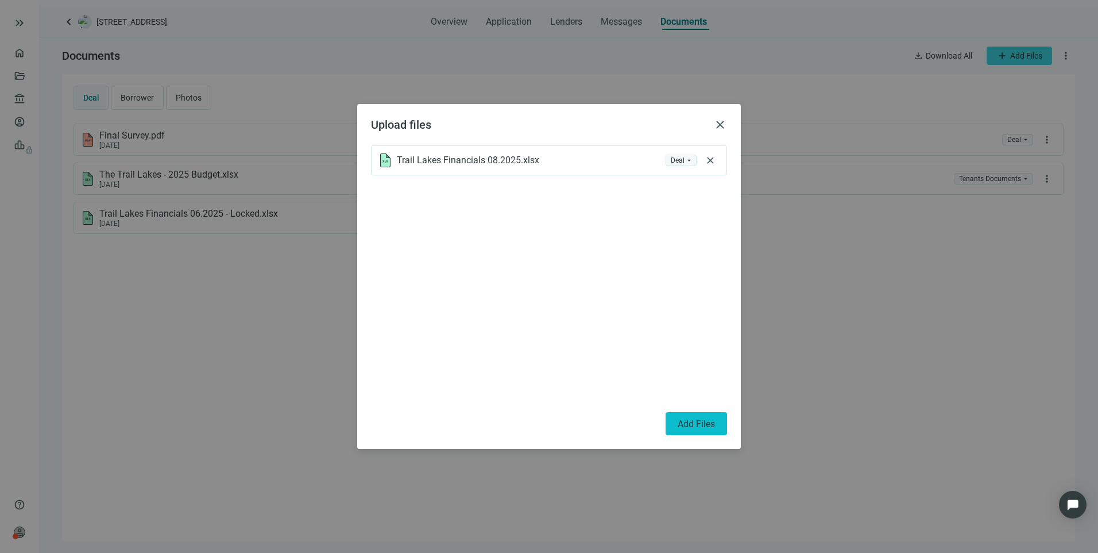
click at [697, 421] on span "Add Files" at bounding box center [696, 423] width 37 height 11
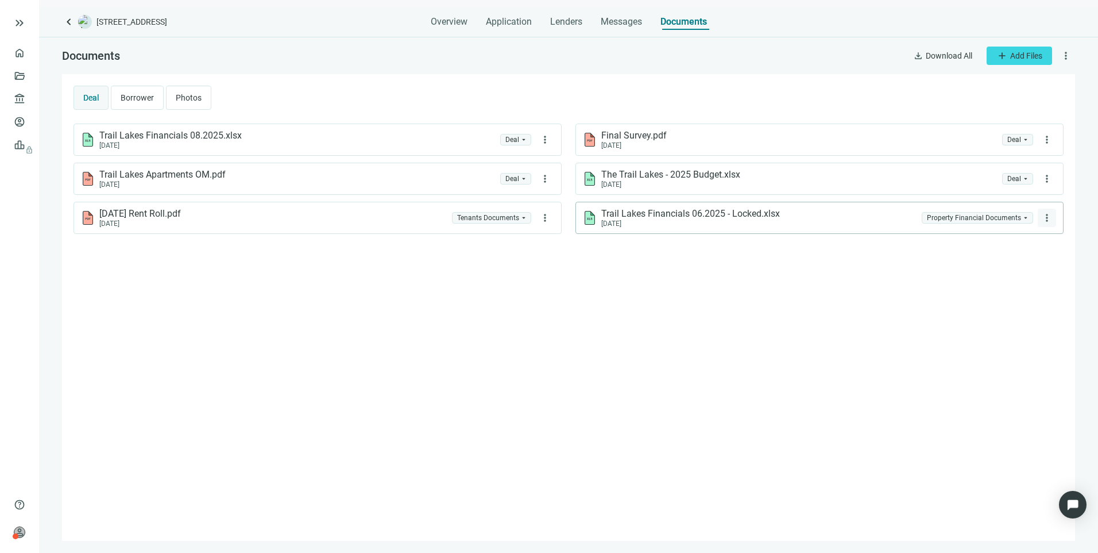
click at [1051, 216] on span "more_vert" at bounding box center [1047, 217] width 11 height 11
click at [1022, 263] on span "Delete" at bounding box center [1020, 264] width 22 height 9
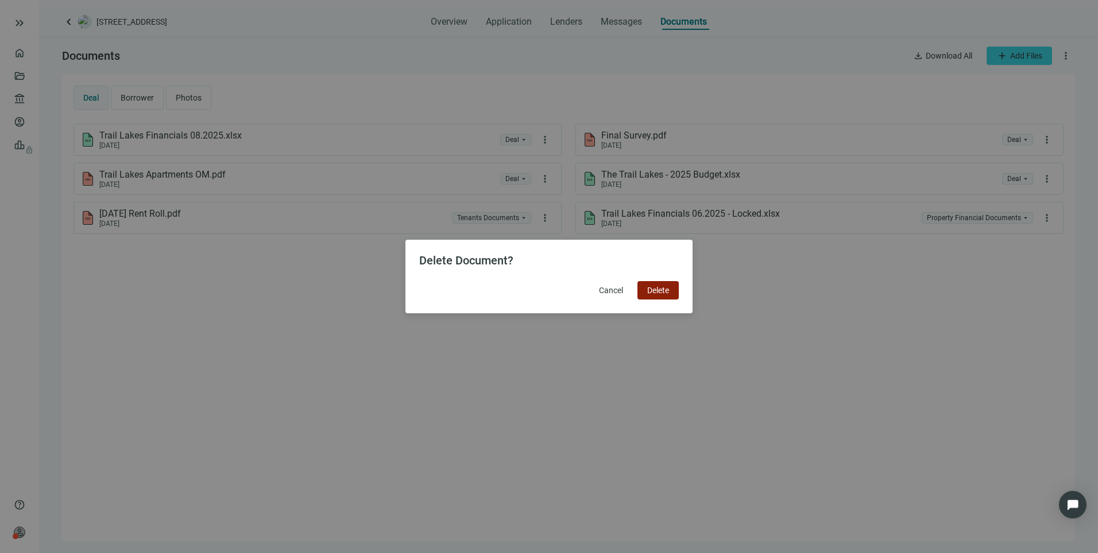
click at [643, 292] on button "Delete" at bounding box center [658, 290] width 41 height 18
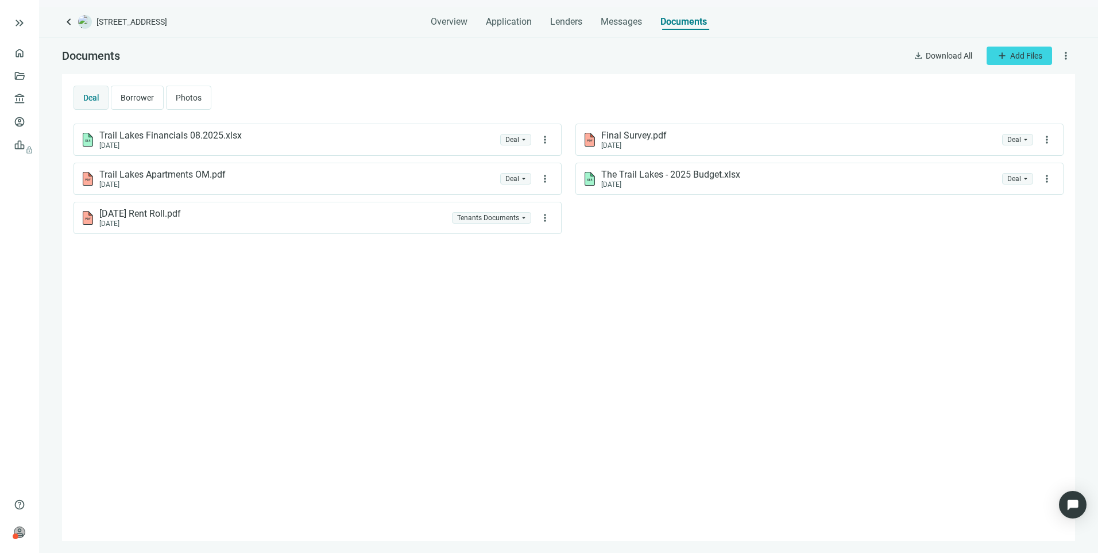
click at [61, 23] on div "keyboard_arrow_left [STREET_ADDRESS] Overview Application Lenders Messages Docu…" at bounding box center [568, 280] width 1059 height 546
click at [70, 22] on span "keyboard_arrow_left" at bounding box center [69, 22] width 14 height 14
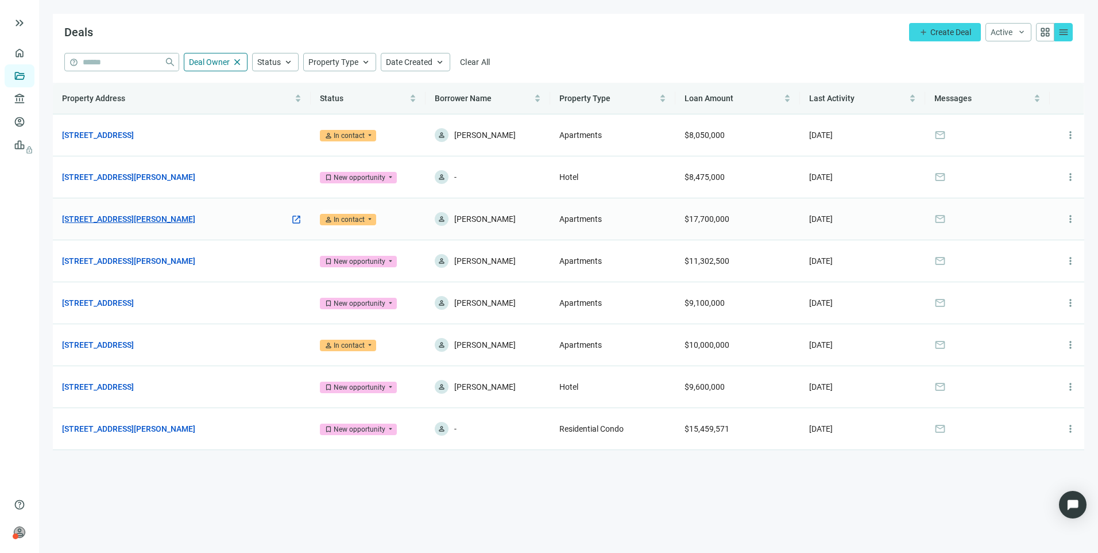
click at [116, 215] on link "[STREET_ADDRESS][PERSON_NAME]" at bounding box center [128, 219] width 133 height 13
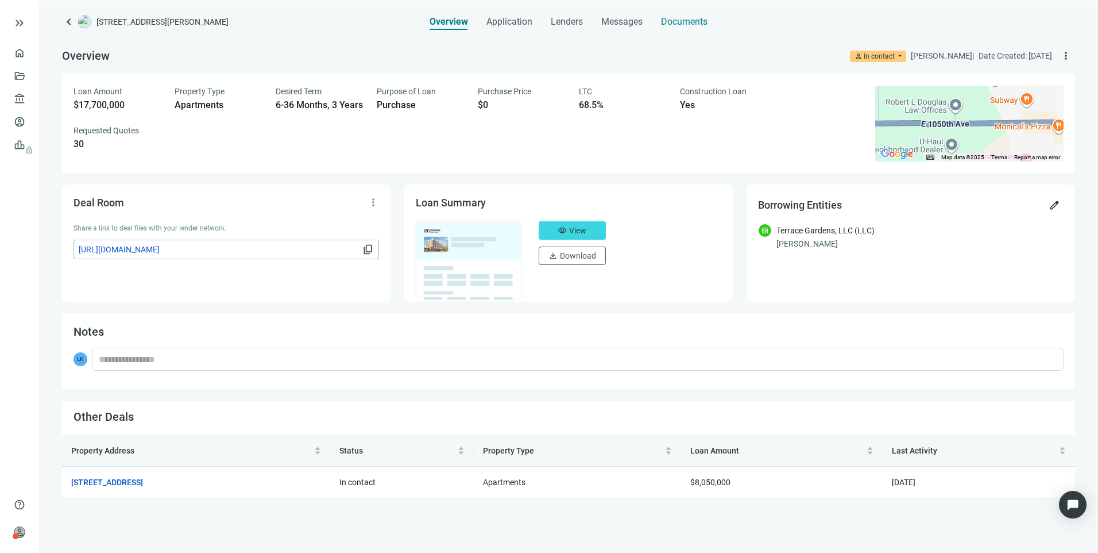
click at [687, 24] on span "Documents" at bounding box center [684, 21] width 47 height 11
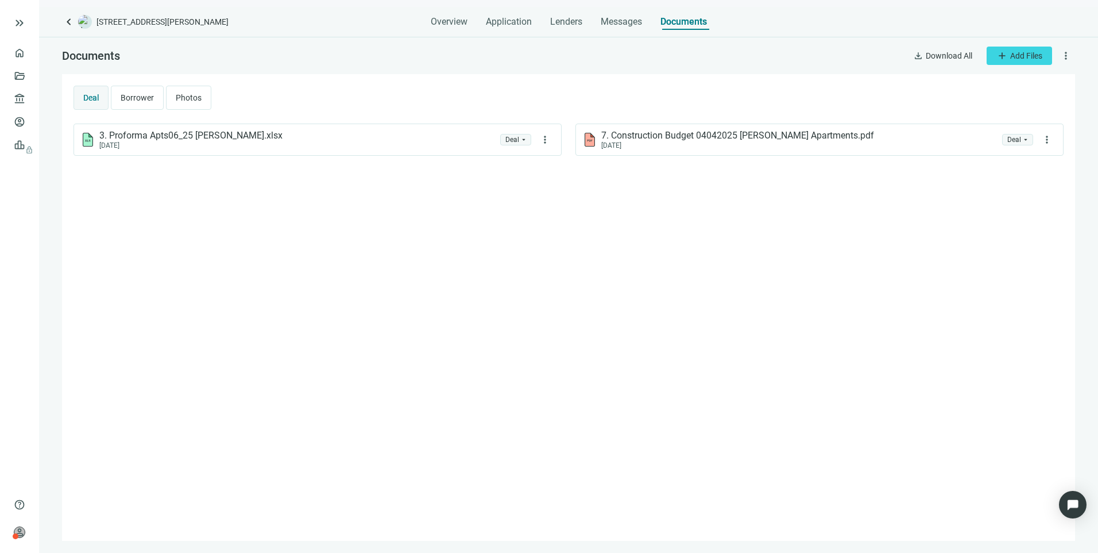
click at [70, 24] on span "keyboard_arrow_left" at bounding box center [69, 22] width 14 height 14
